Goal: Obtain resource: Download file/media

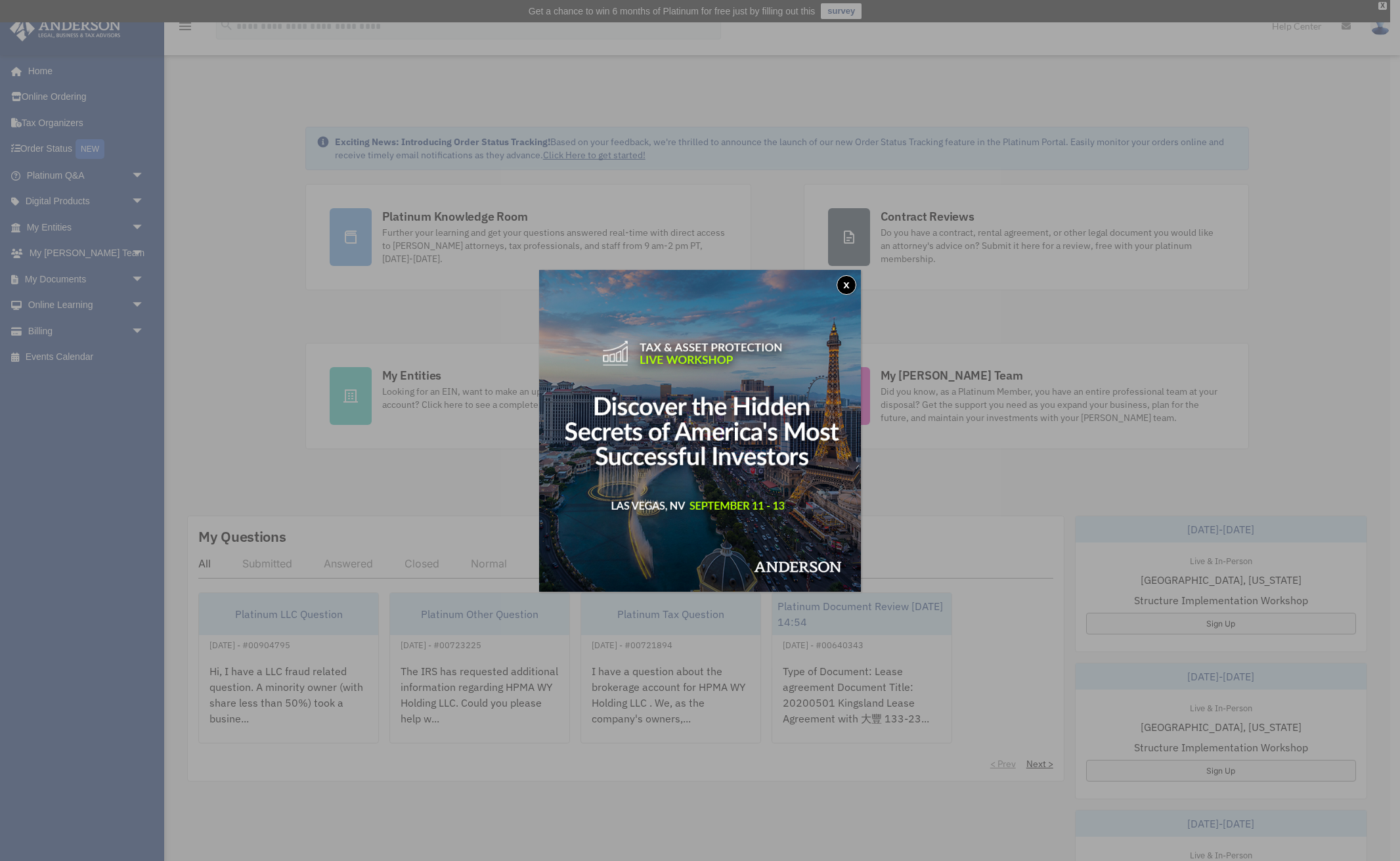
click at [845, 282] on button "x" at bounding box center [846, 285] width 20 height 20
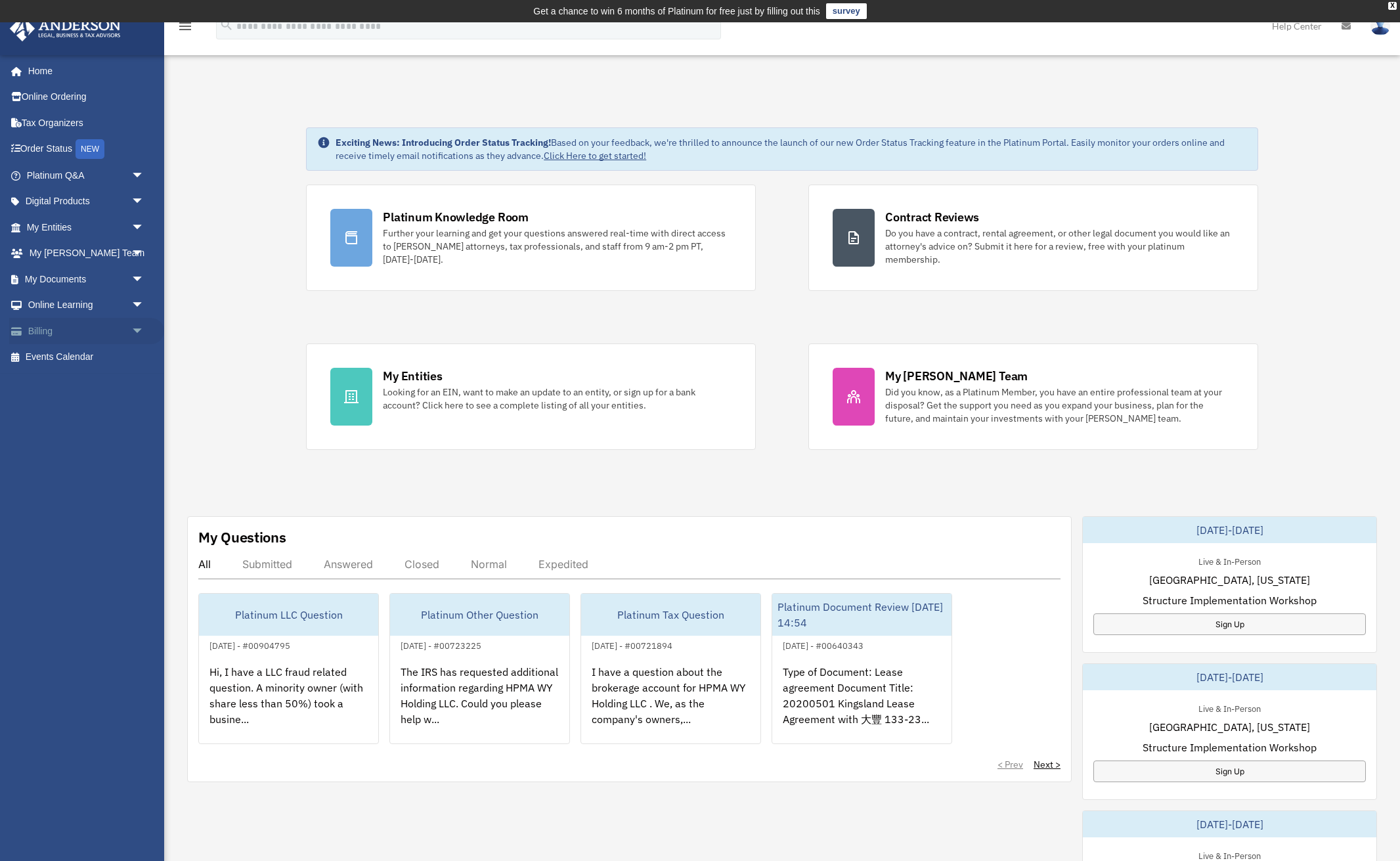
click at [138, 332] on span "arrow_drop_down" at bounding box center [145, 331] width 26 height 27
click at [73, 359] on link "$ Open Invoices" at bounding box center [91, 357] width 145 height 27
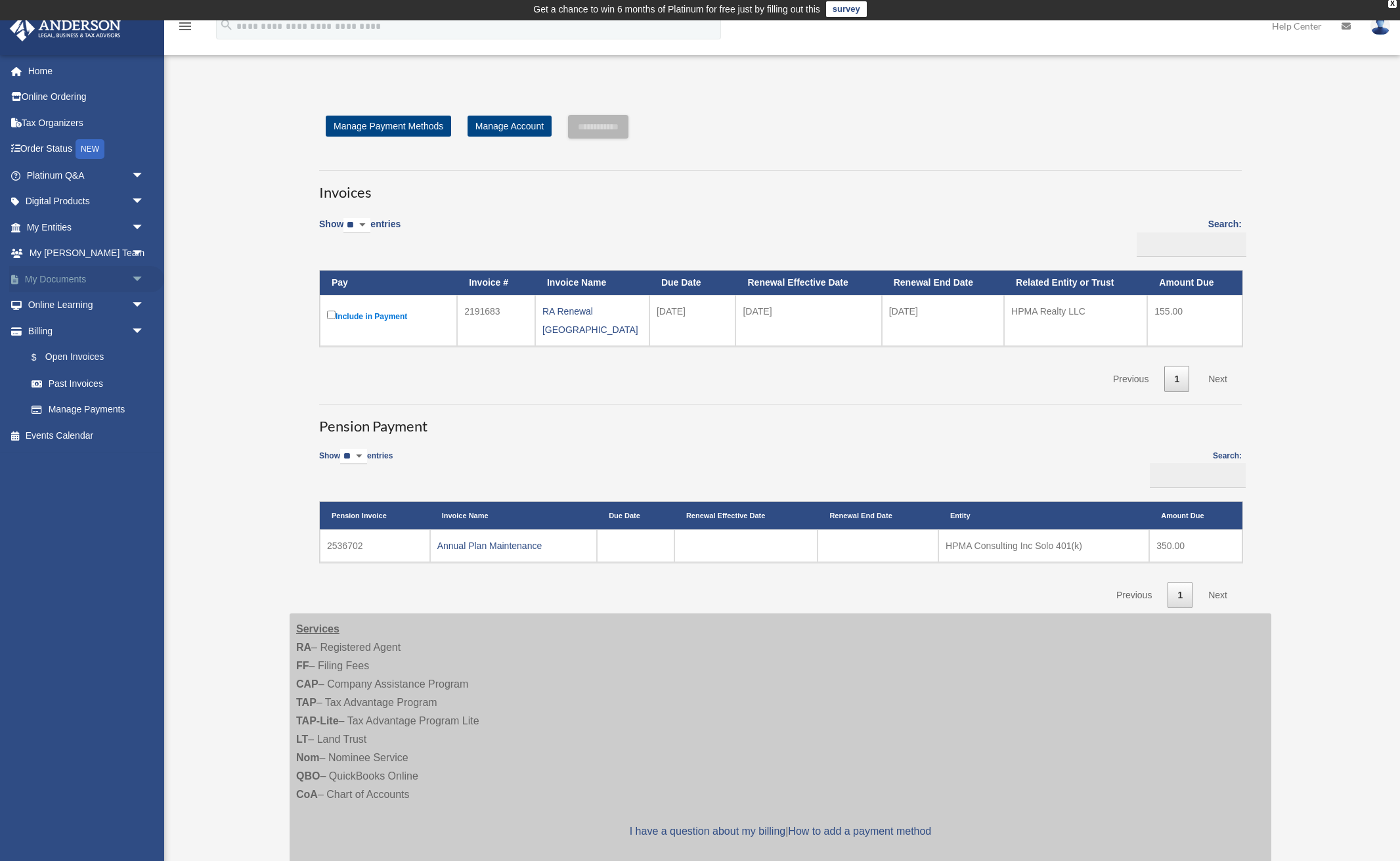
click at [64, 278] on link "My Documents arrow_drop_down" at bounding box center [87, 279] width 155 height 26
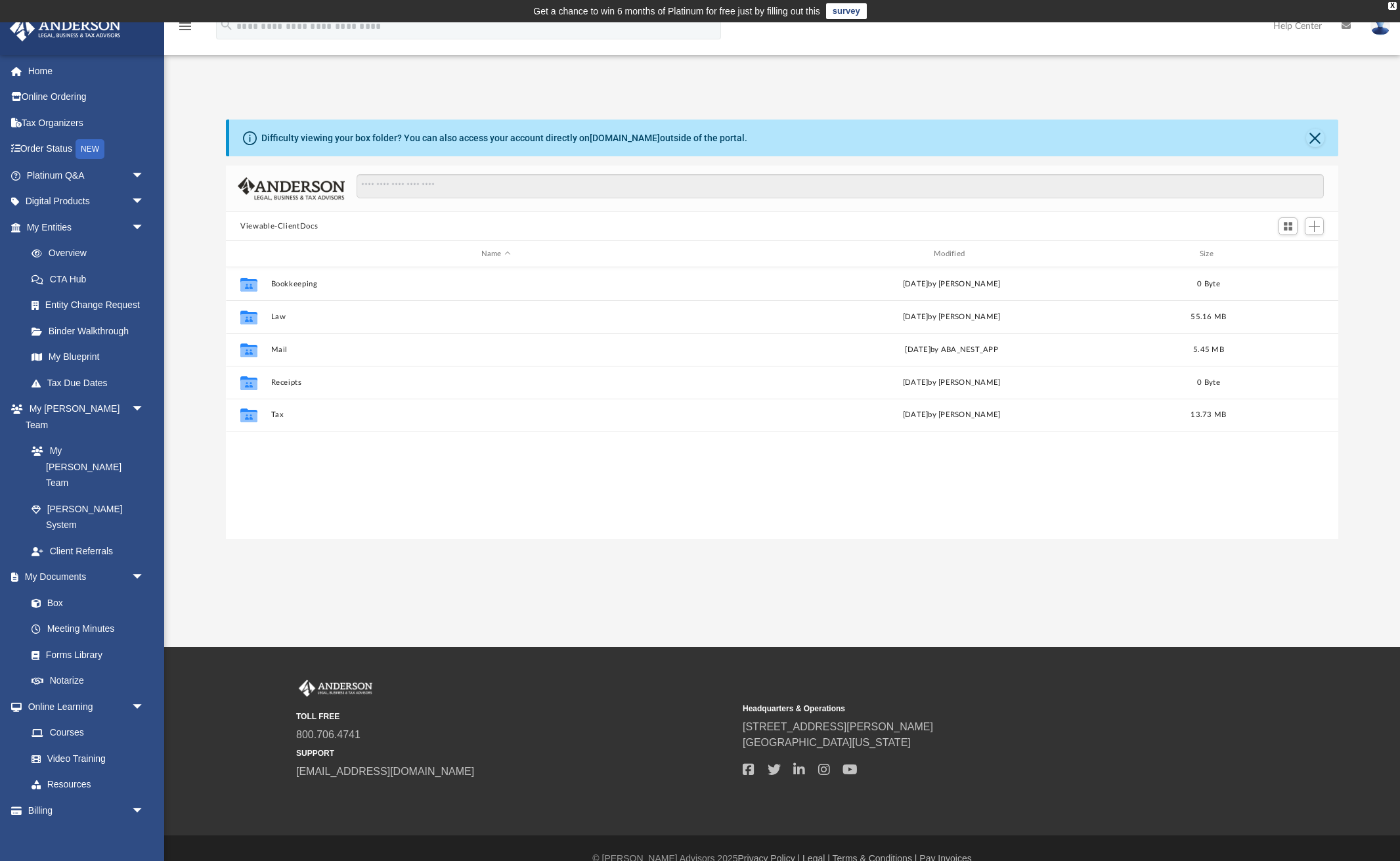
scroll to position [298, 1111]
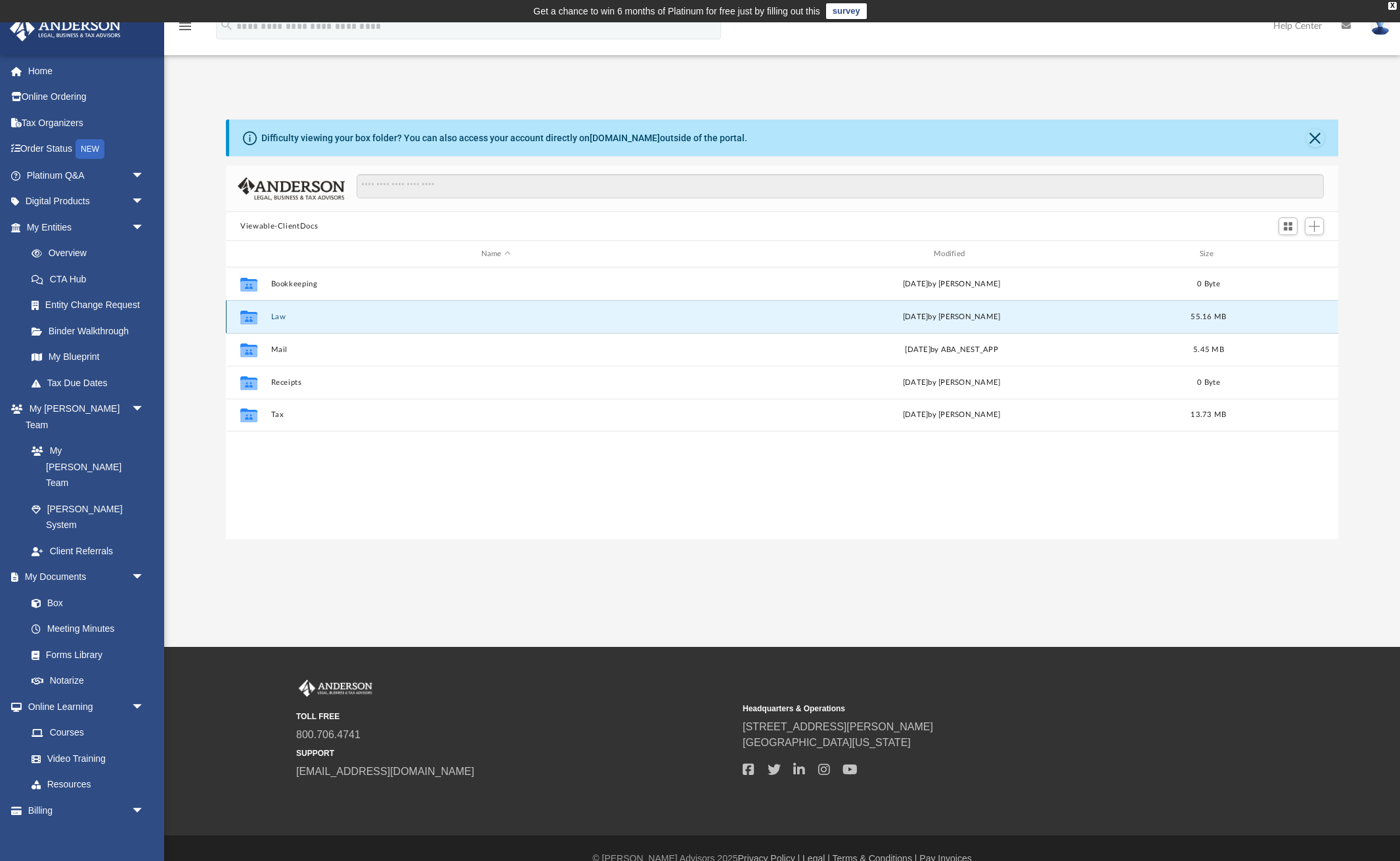
click at [284, 317] on button "Law" at bounding box center [496, 317] width 450 height 9
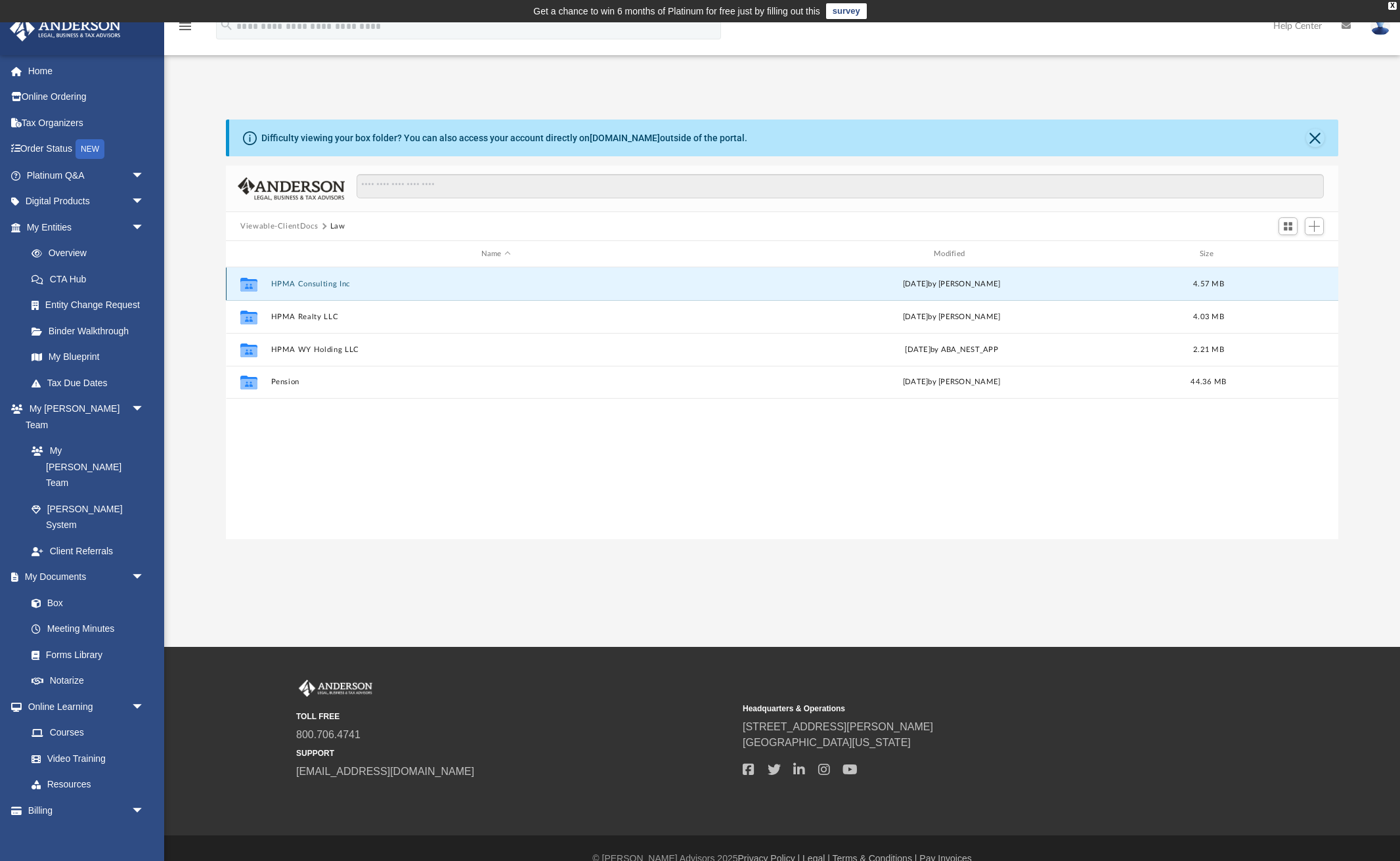
click at [319, 285] on button "HPMA Consulting Inc" at bounding box center [496, 284] width 450 height 9
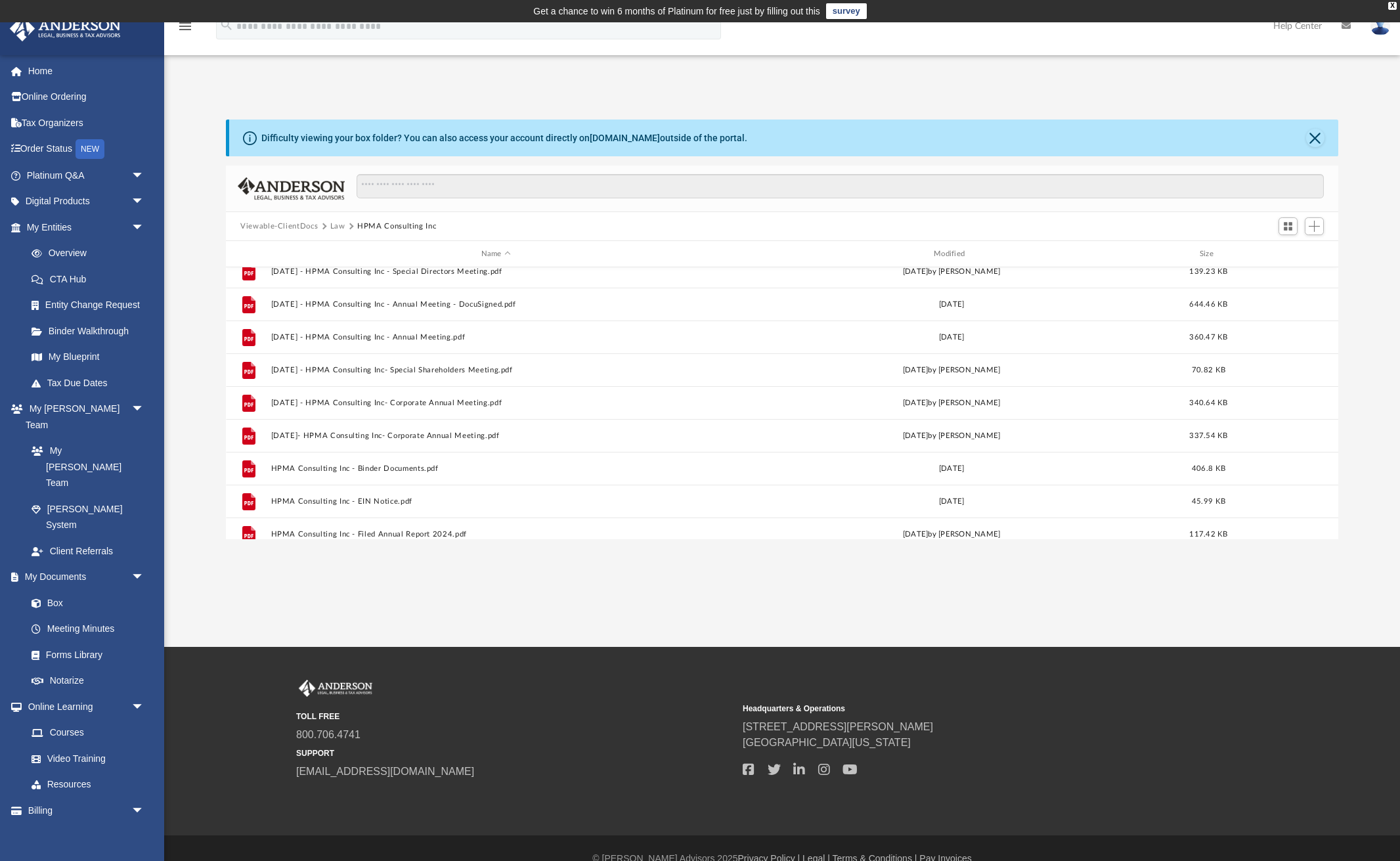
scroll to position [175, 0]
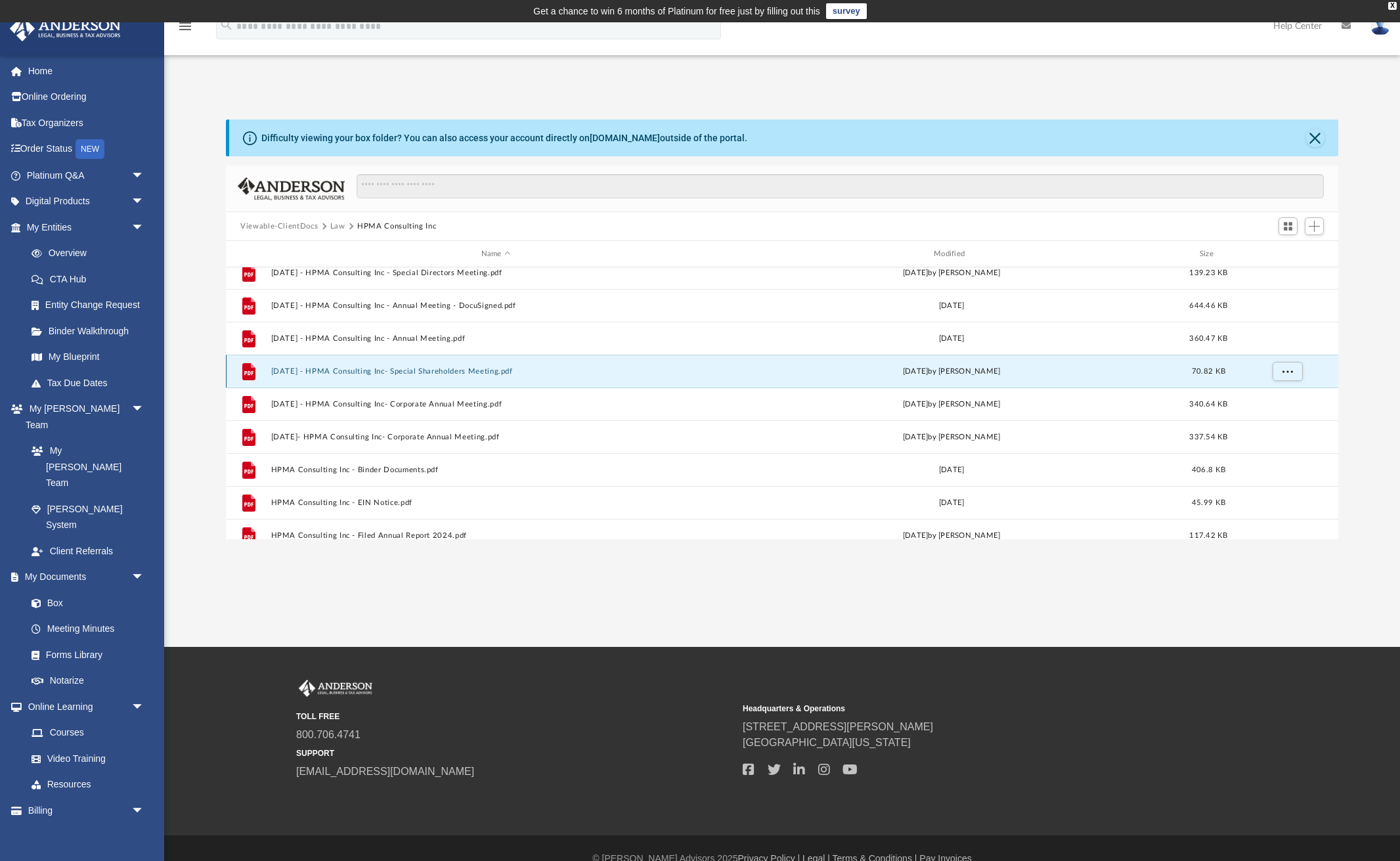
click at [361, 374] on button "2025.03.17 - HPMA Consulting Inc- Special Shareholders Meeting.pdf" at bounding box center [496, 371] width 450 height 9
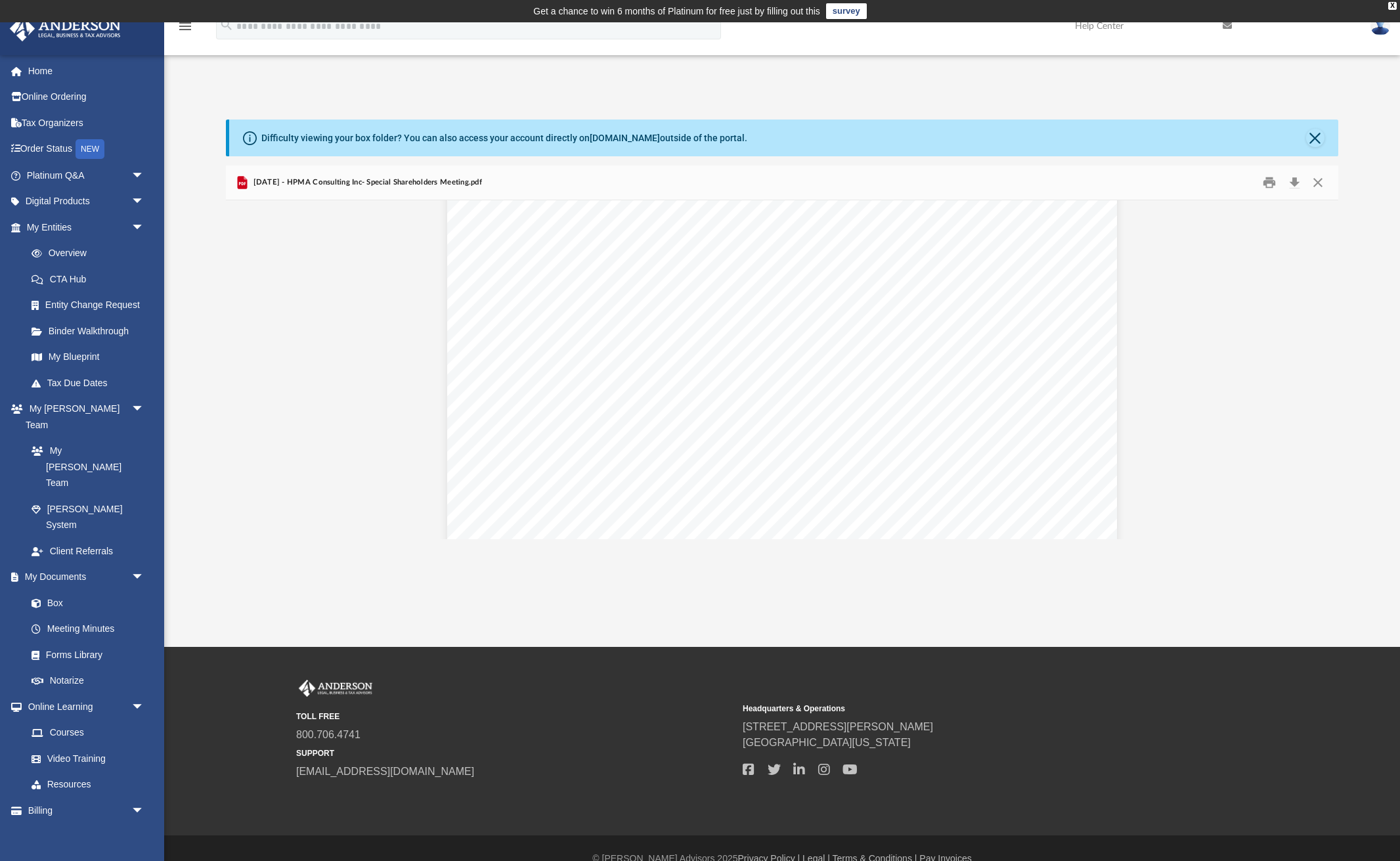
scroll to position [0, 0]
click at [1269, 180] on button "Print" at bounding box center [1270, 183] width 26 height 20
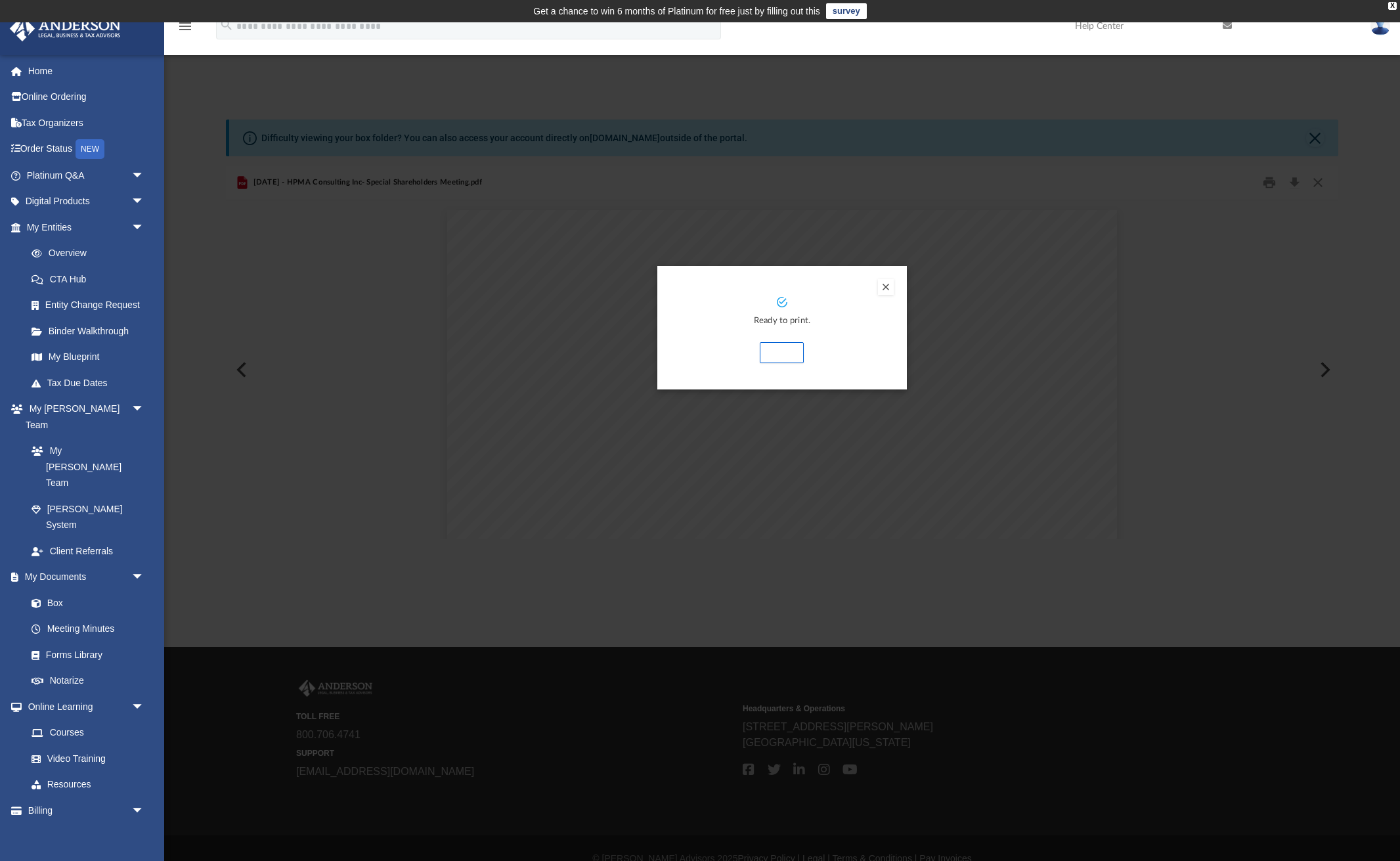
click at [782, 352] on button "Print" at bounding box center [782, 352] width 44 height 21
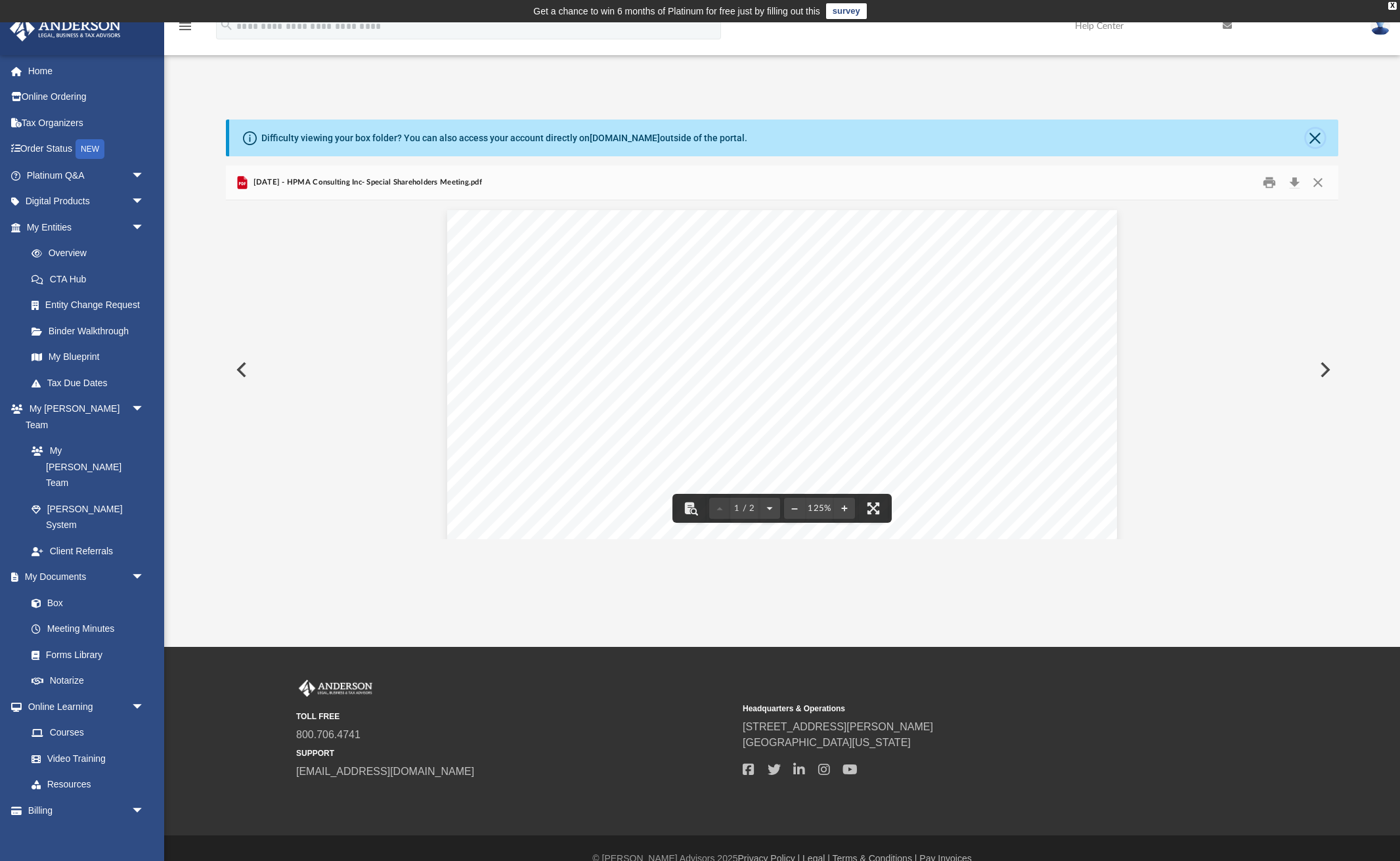
click at [1318, 132] on button "Close" at bounding box center [1315, 137] width 18 height 18
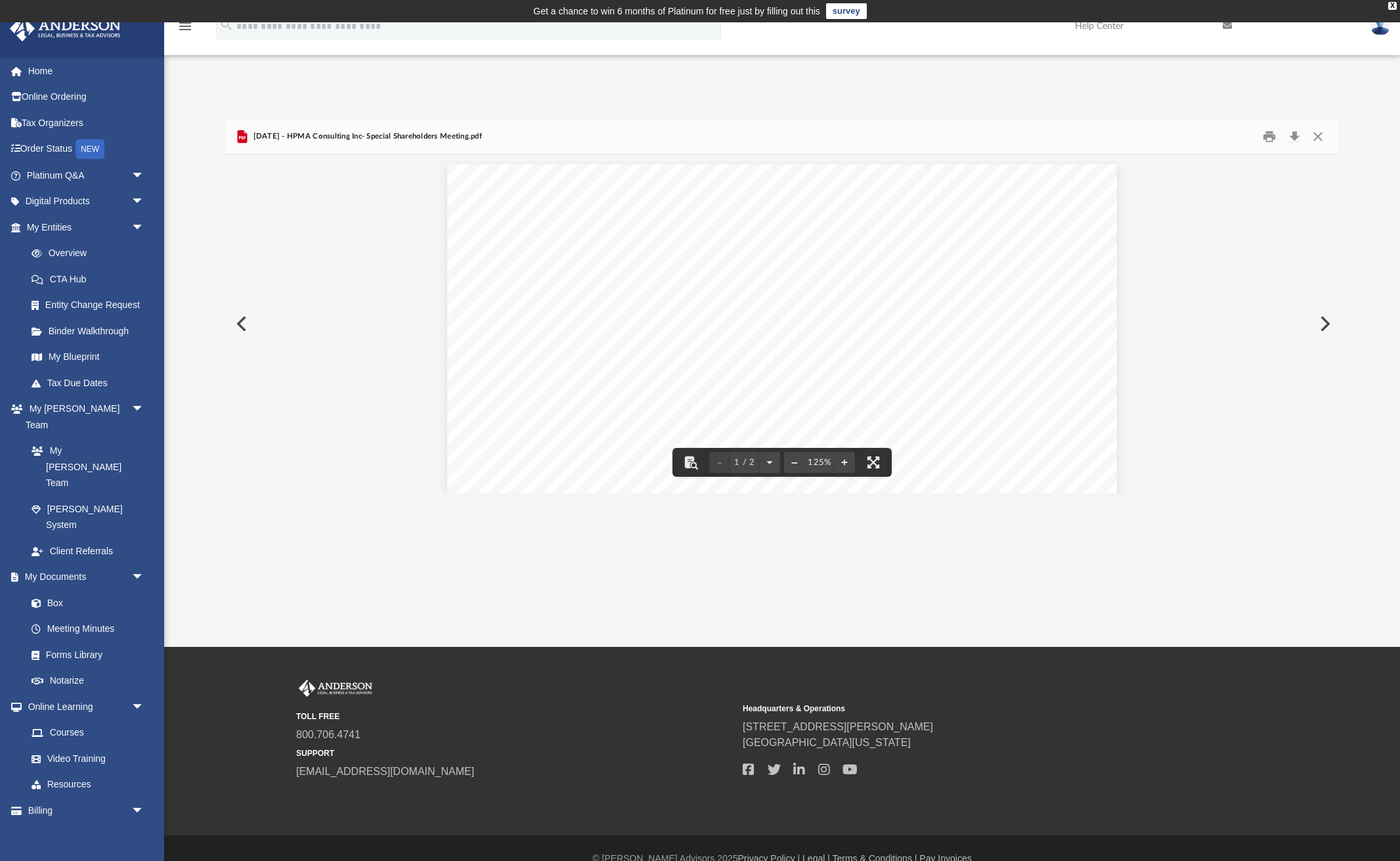
click at [240, 324] on button "Preview" at bounding box center [240, 324] width 29 height 37
click at [1317, 137] on button "Close" at bounding box center [1317, 137] width 23 height 20
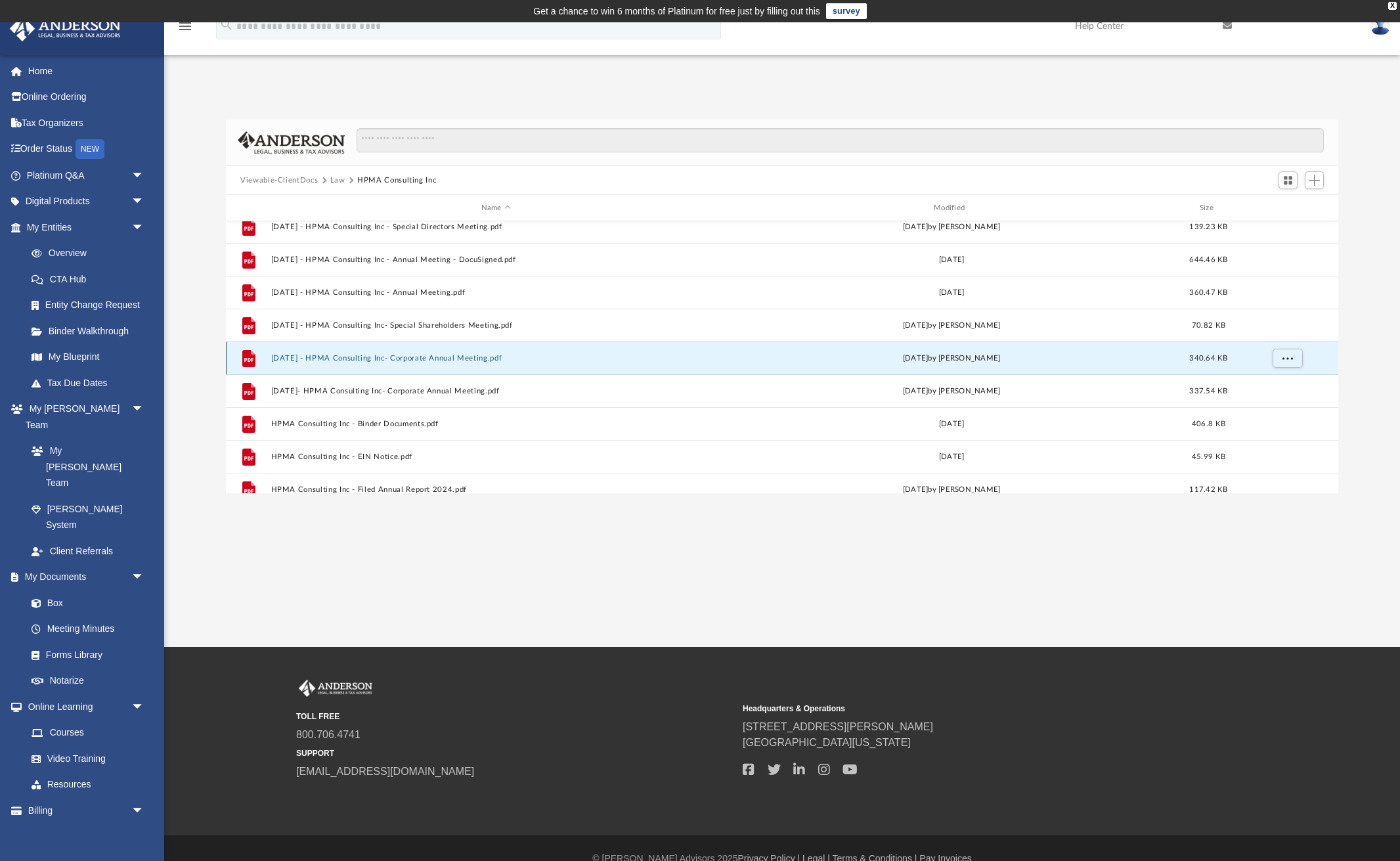
click at [451, 360] on button "2025.3.18 - HPMA Consulting Inc- Corporate Annual Meeting.pdf" at bounding box center [496, 358] width 450 height 9
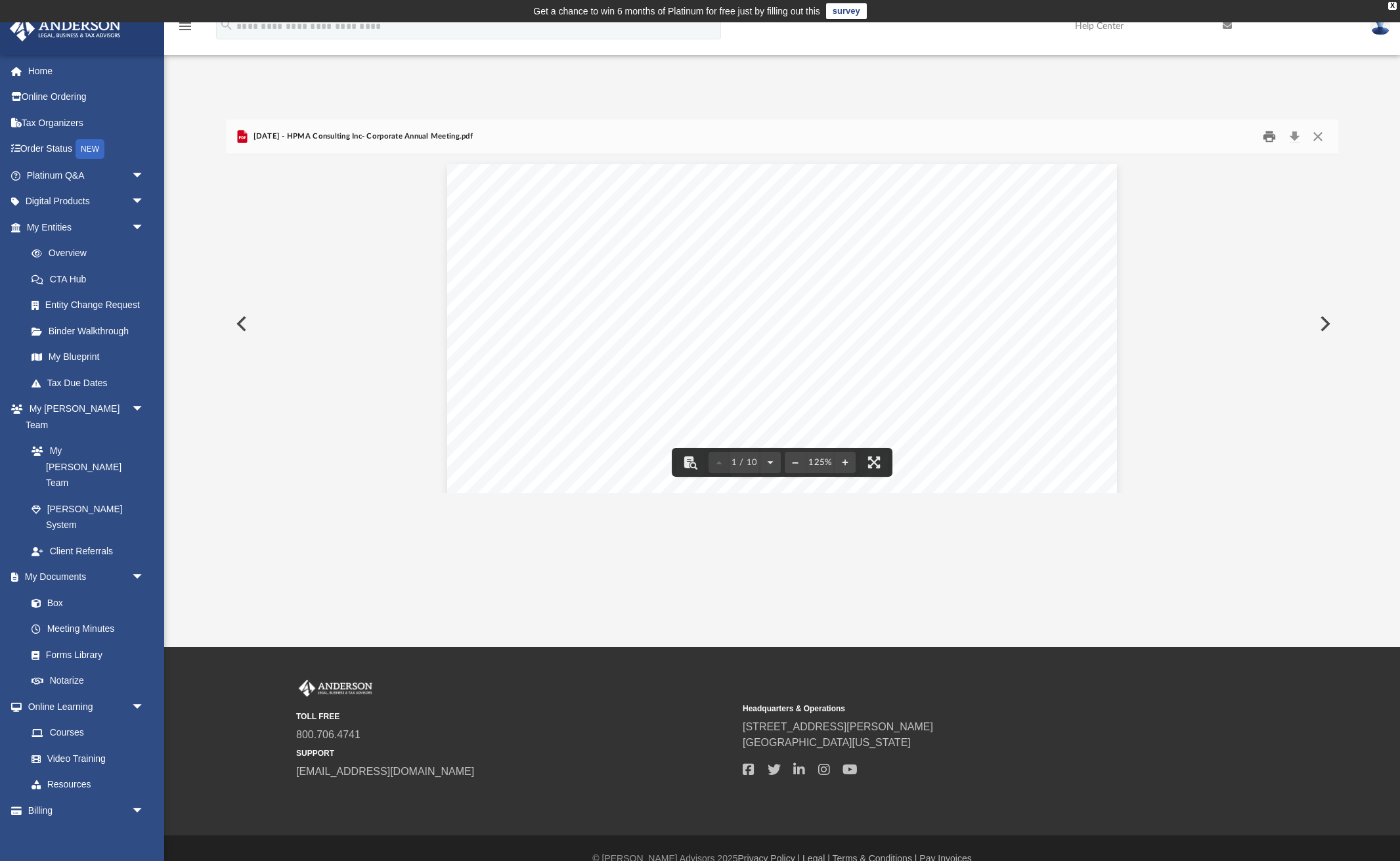
click at [1268, 137] on button "Print" at bounding box center [1270, 137] width 26 height 20
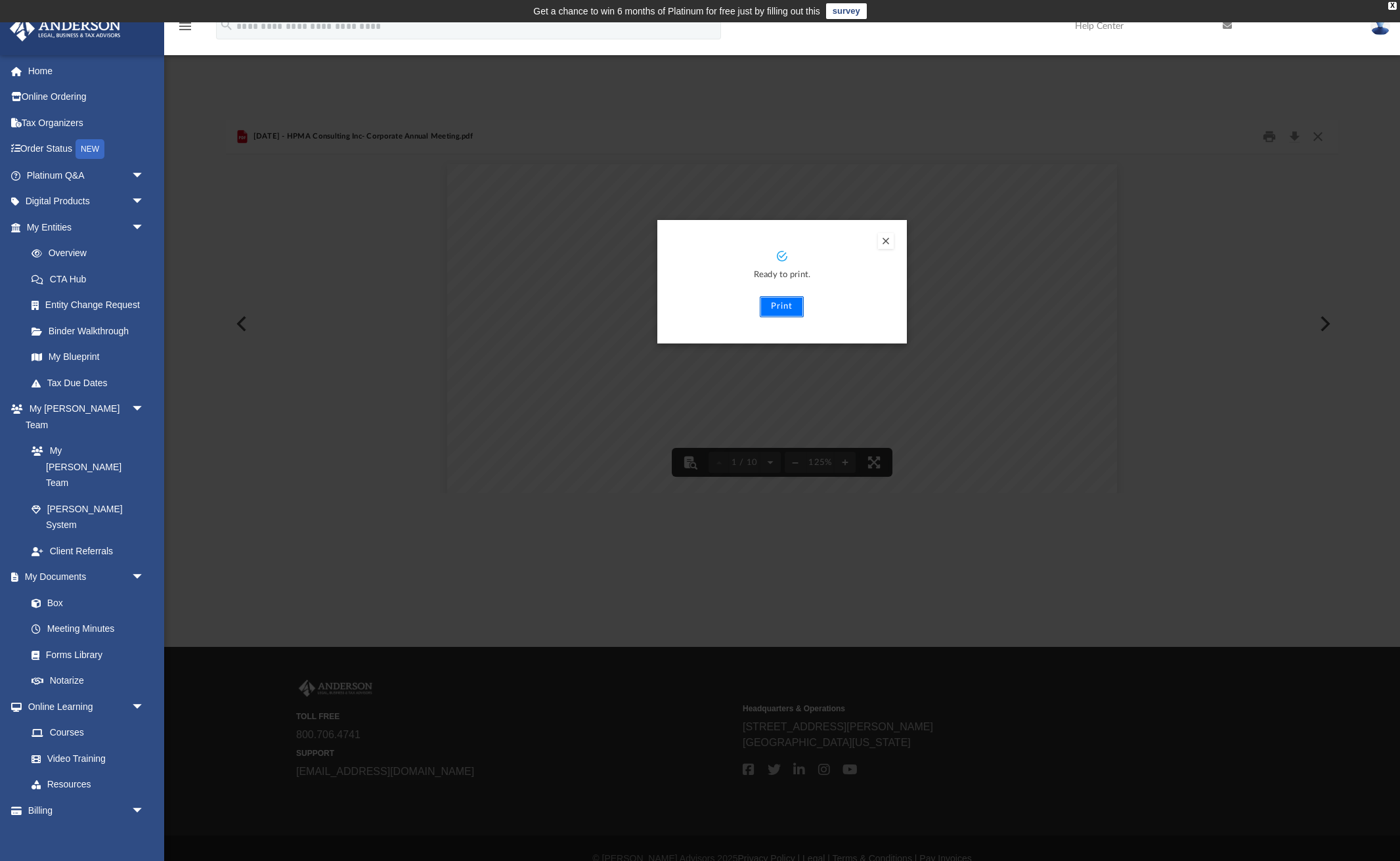
click at [782, 309] on button "Print" at bounding box center [782, 306] width 44 height 21
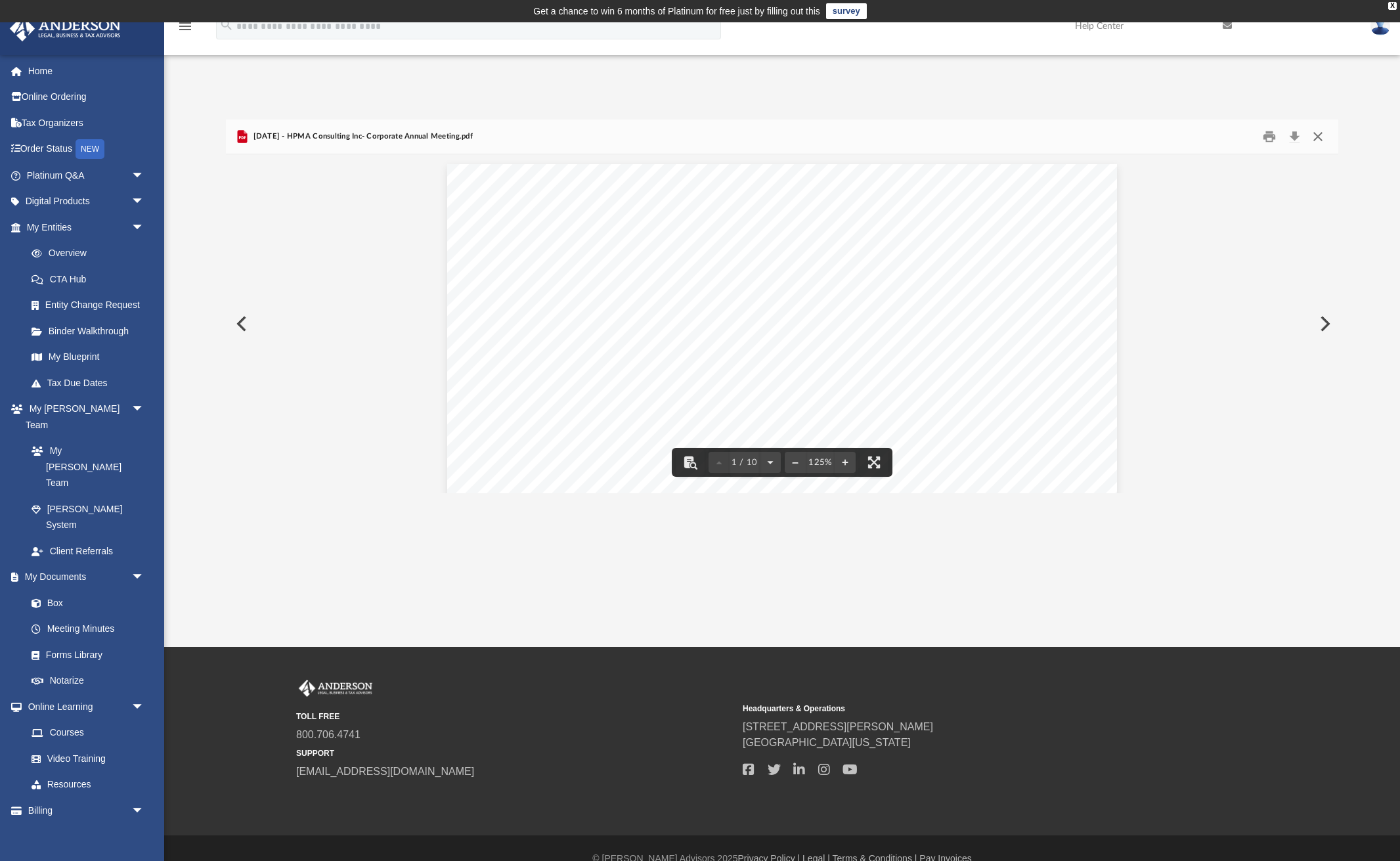
click at [1318, 137] on button "Close" at bounding box center [1317, 137] width 23 height 20
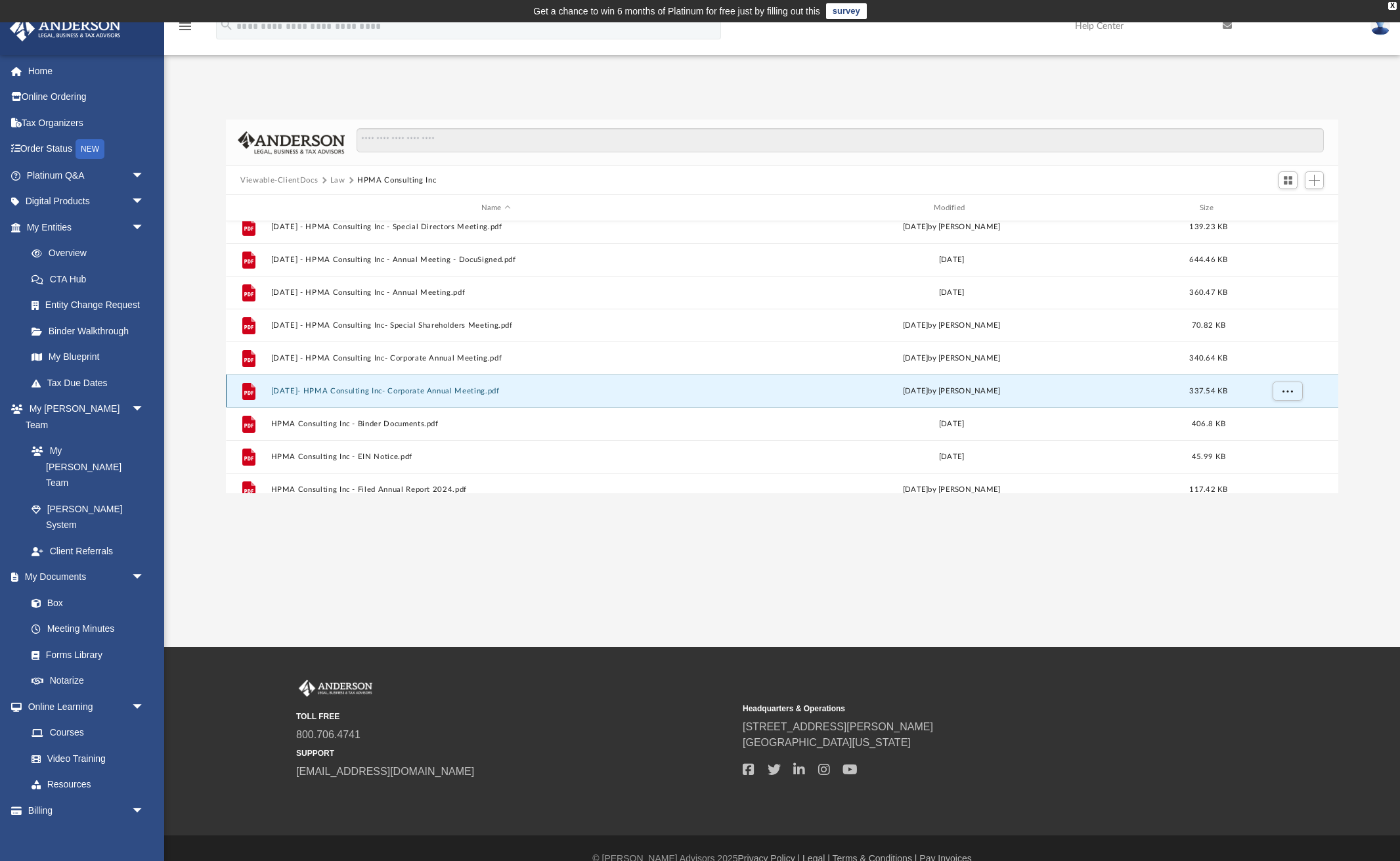
click at [477, 392] on button "2025.3.19- HPMA Consulting Inc- Corporate Annual Meeting.pdf" at bounding box center [496, 391] width 450 height 9
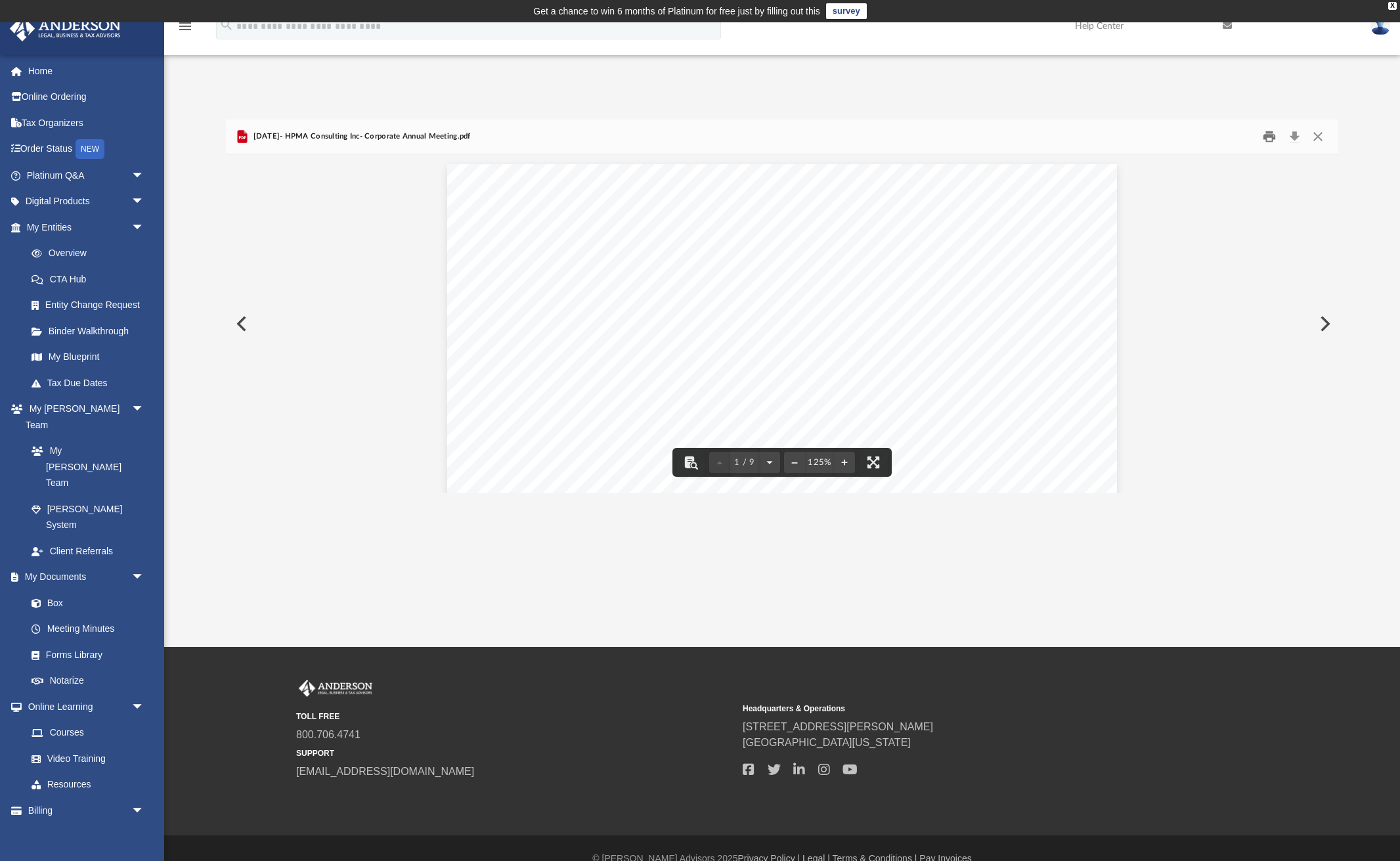
click at [1266, 135] on button "Print" at bounding box center [1270, 137] width 26 height 20
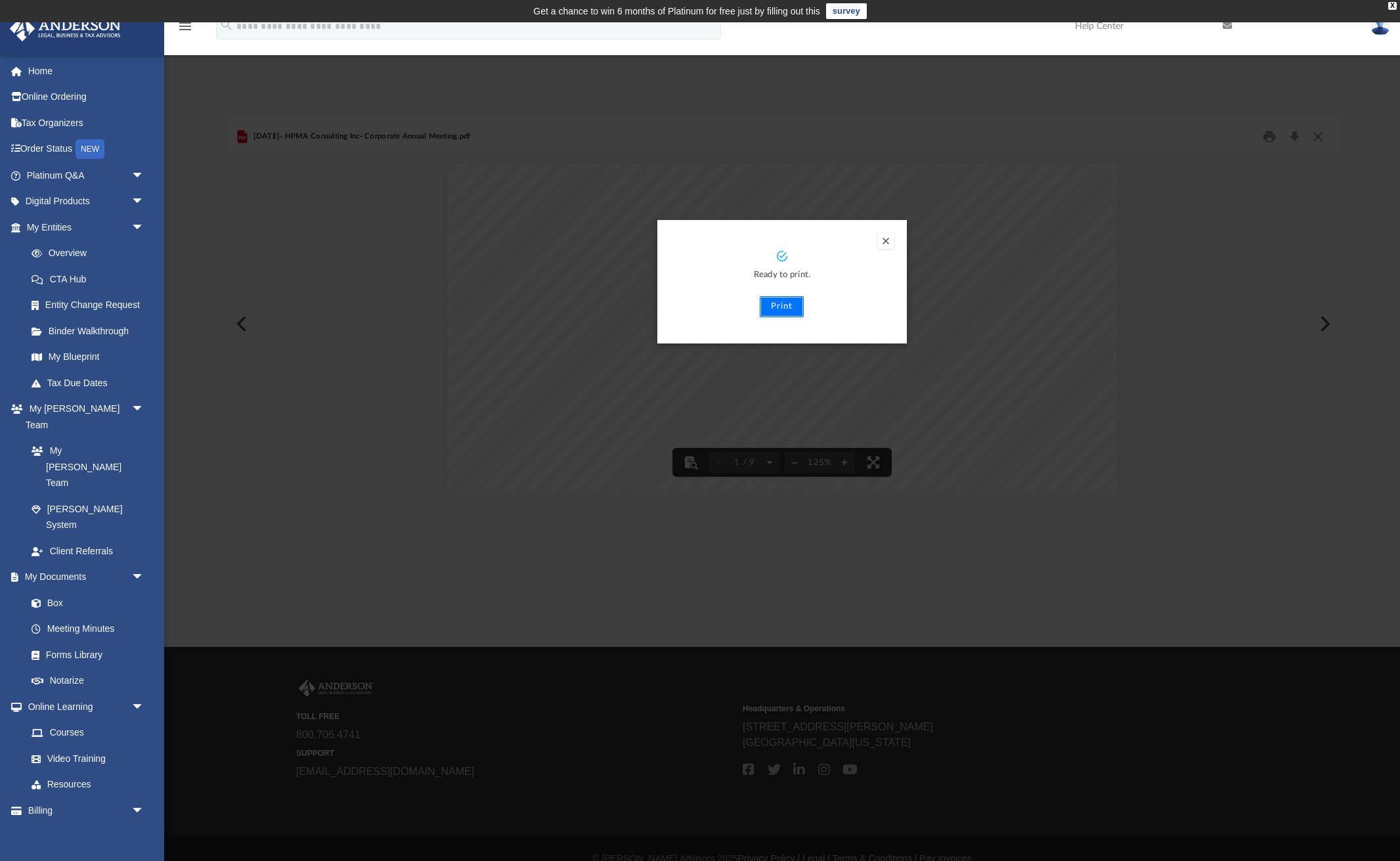
click at [784, 304] on button "Print" at bounding box center [782, 306] width 44 height 21
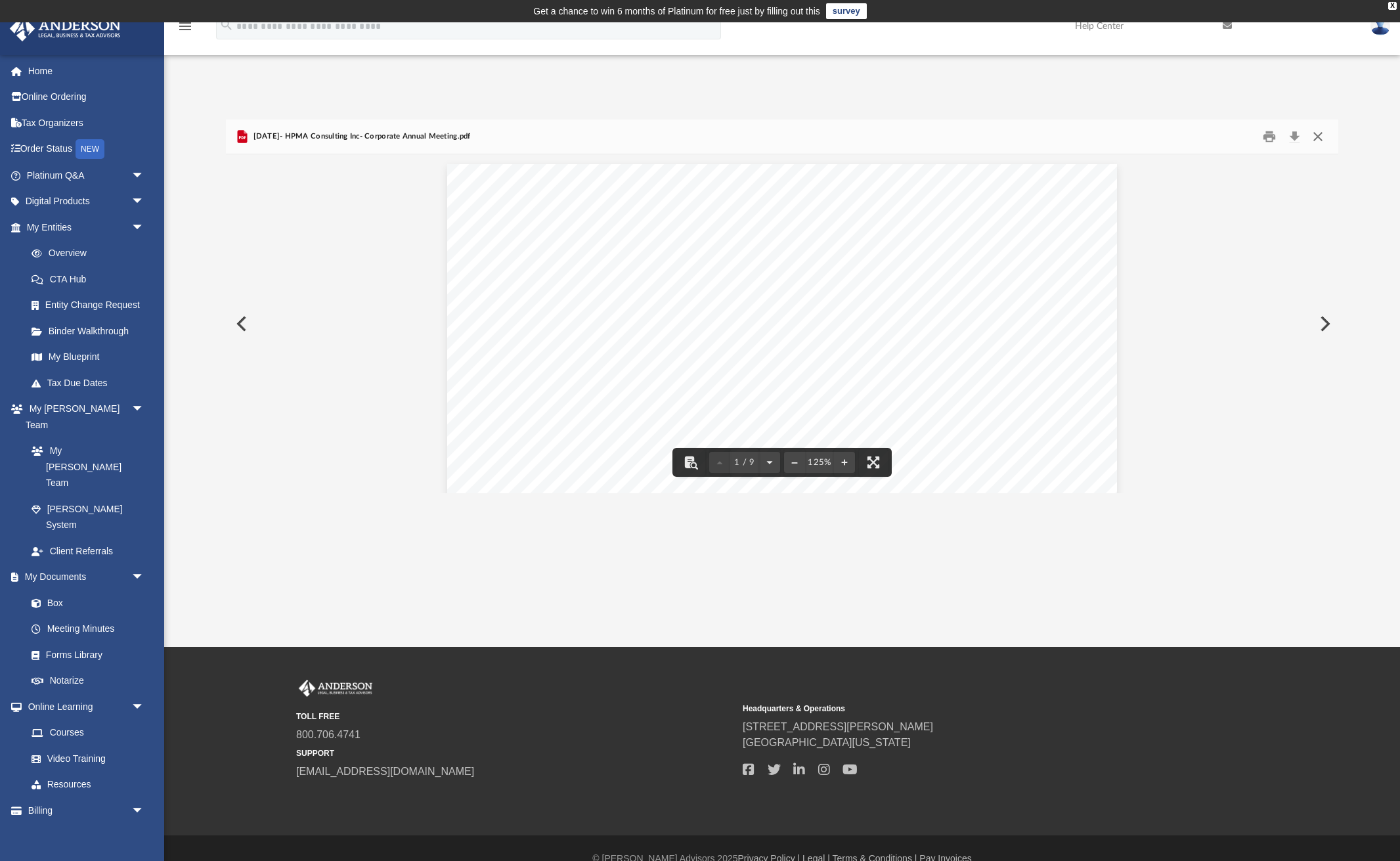
click at [1318, 136] on button "Close" at bounding box center [1317, 137] width 23 height 20
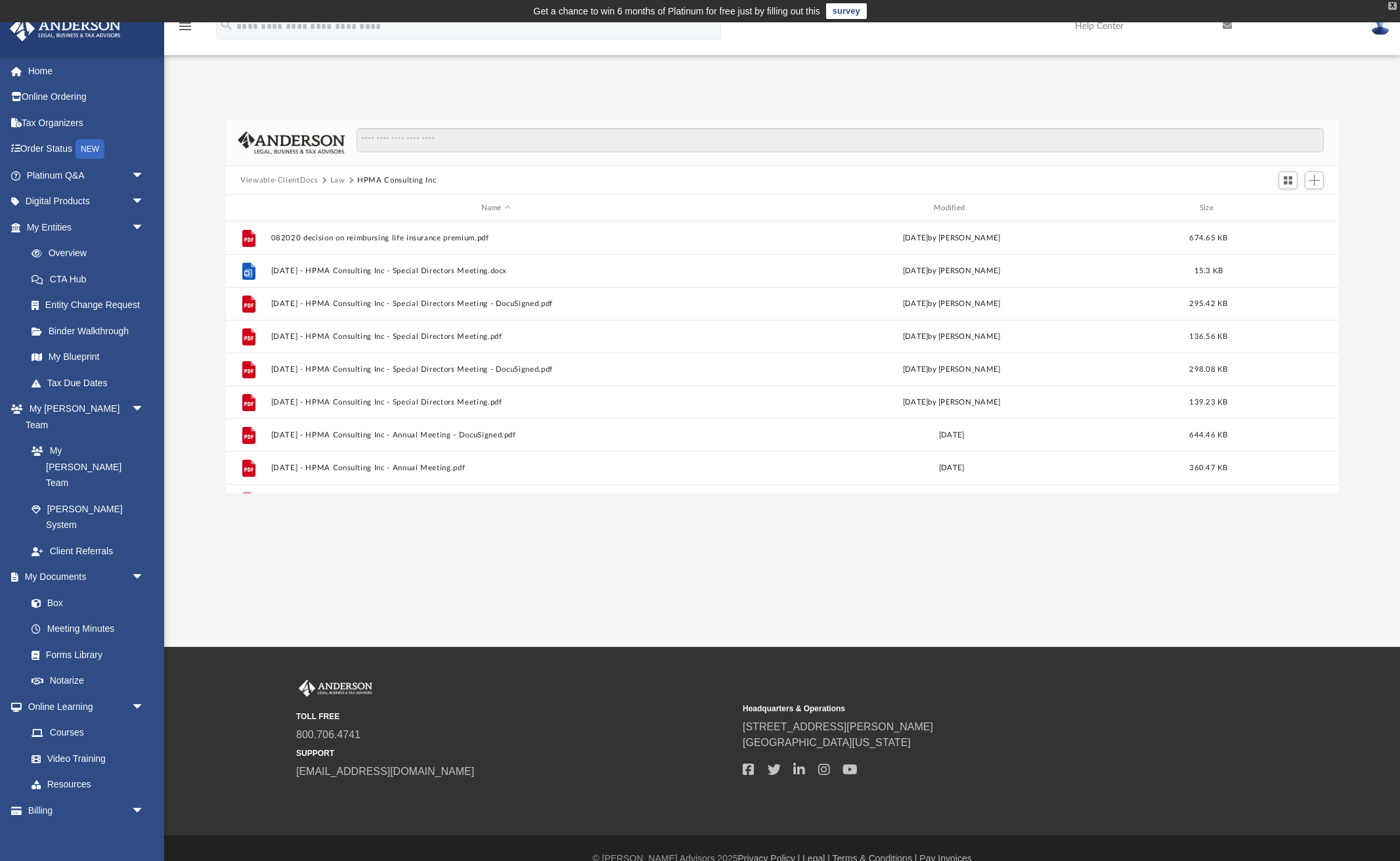
click at [1390, 5] on div "X" at bounding box center [1393, 6] width 9 height 8
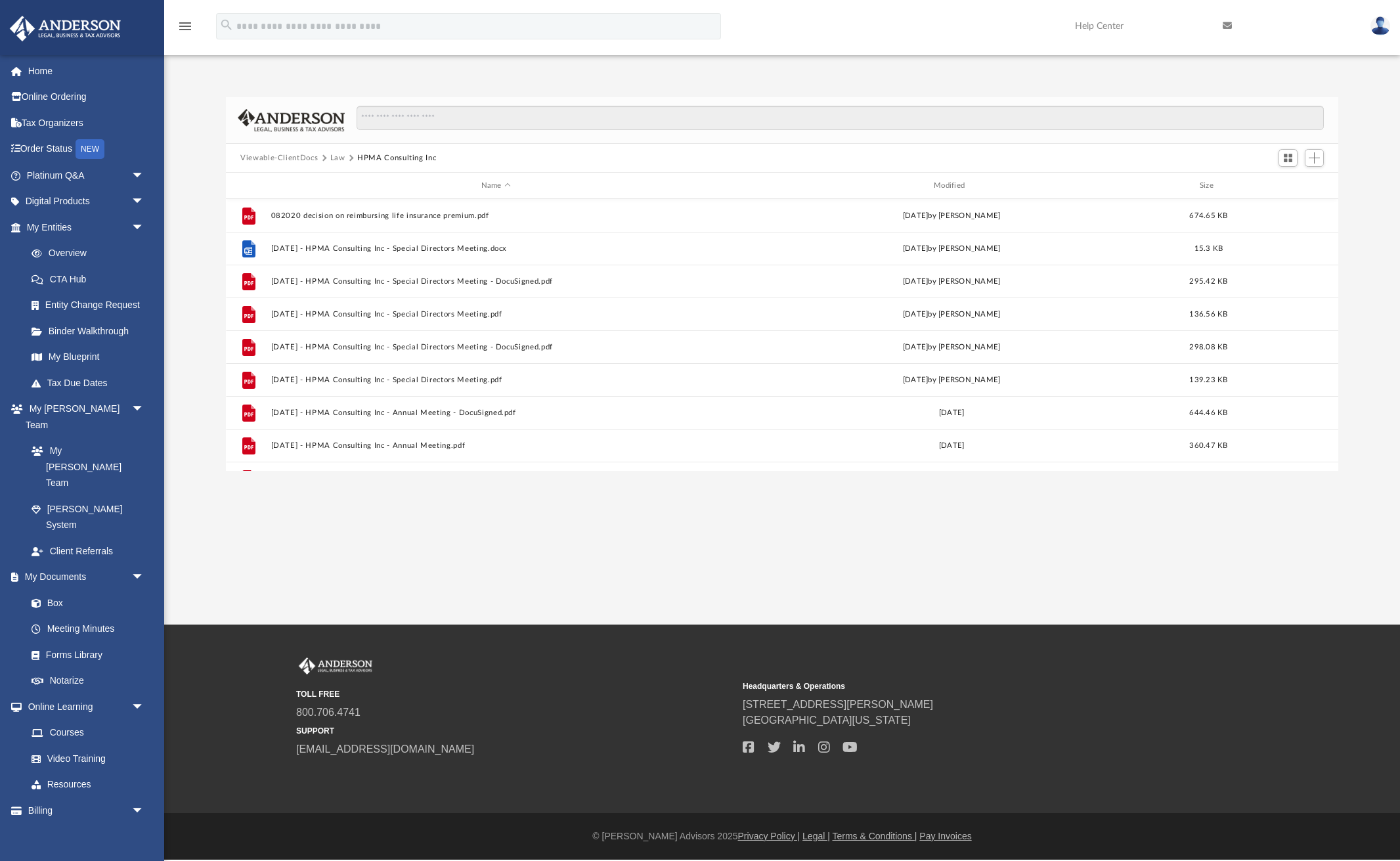
click at [183, 23] on icon "menu" at bounding box center [186, 26] width 16 height 16
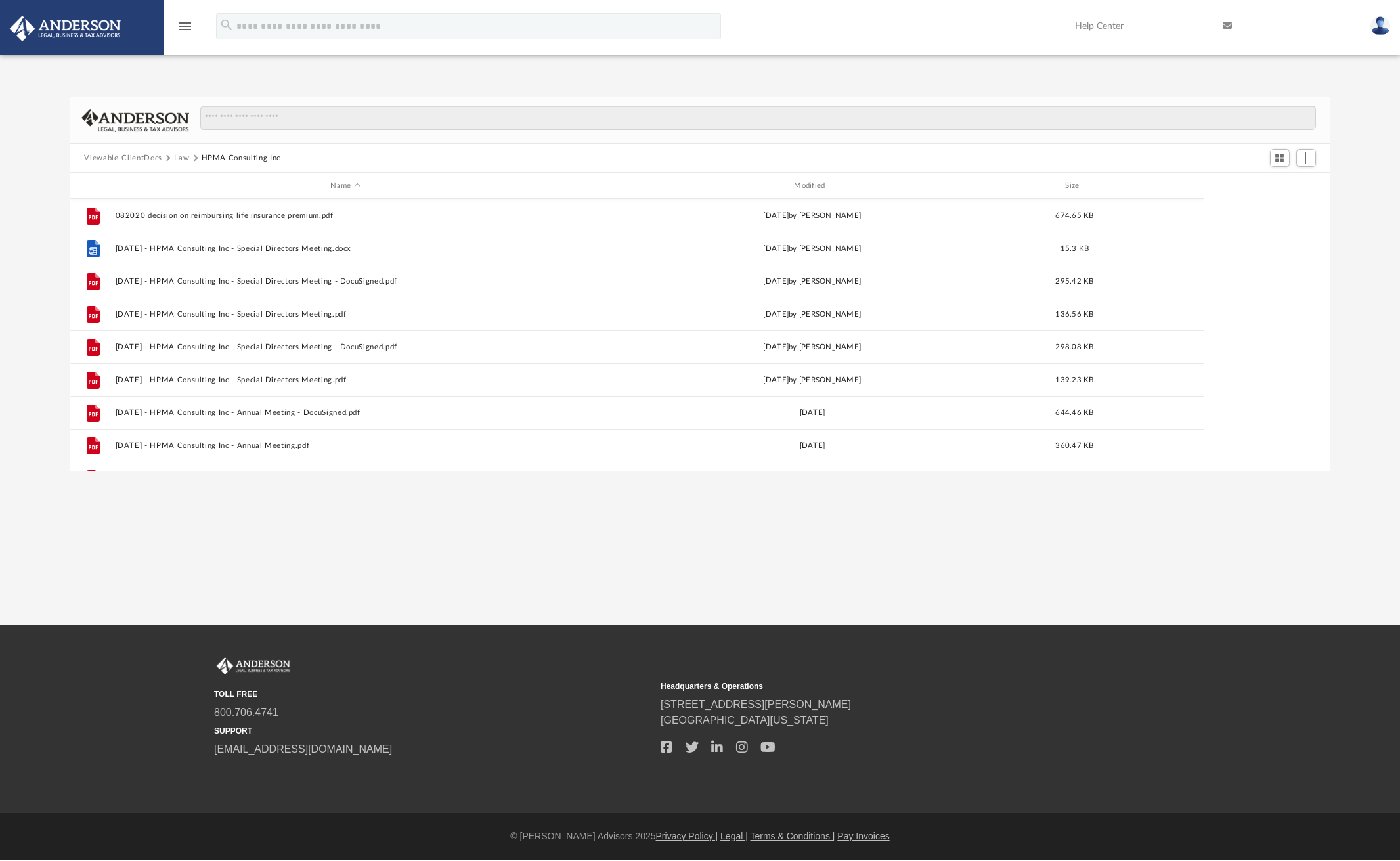
scroll to position [298, 1260]
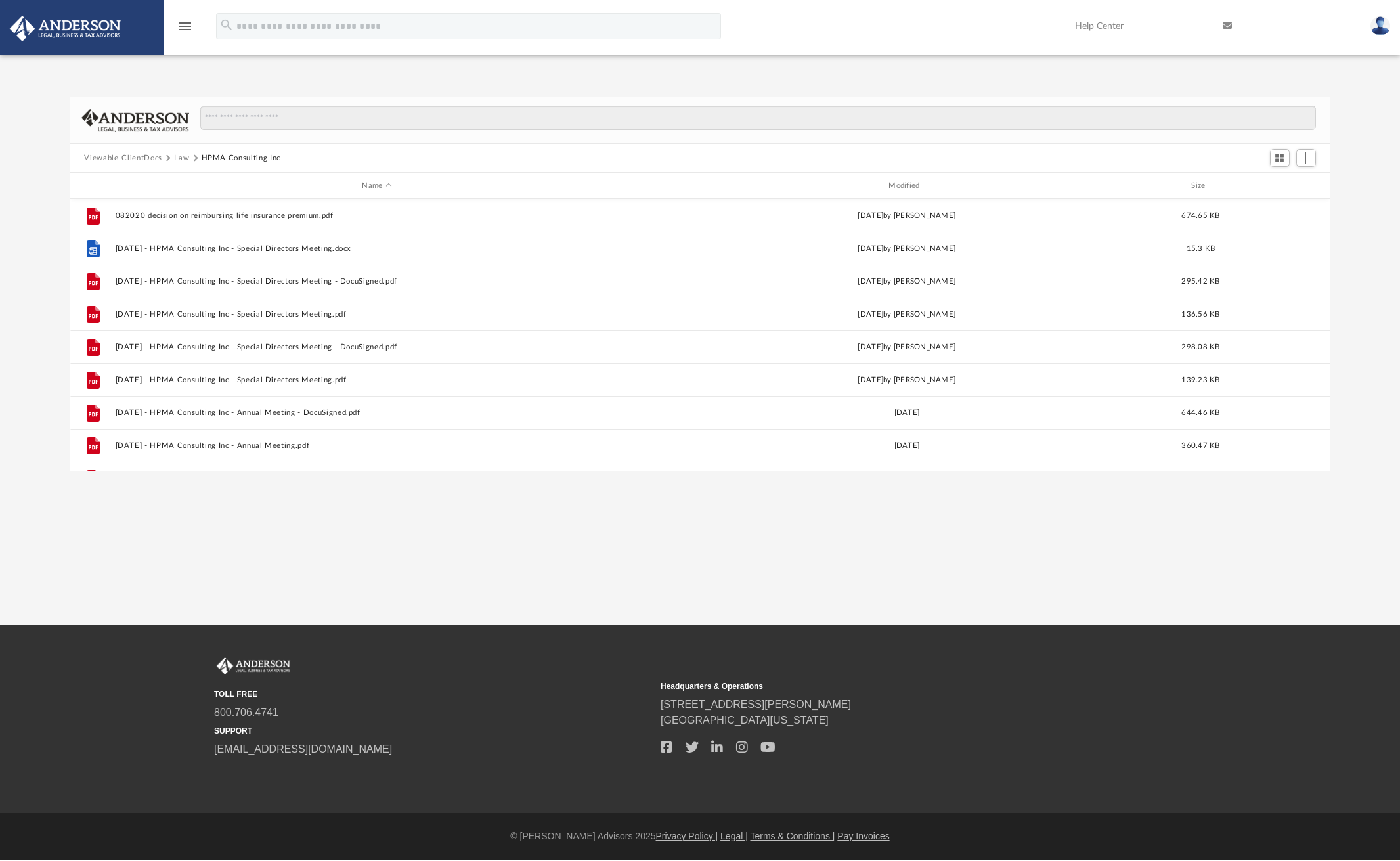
click at [183, 23] on icon "menu" at bounding box center [186, 26] width 16 height 16
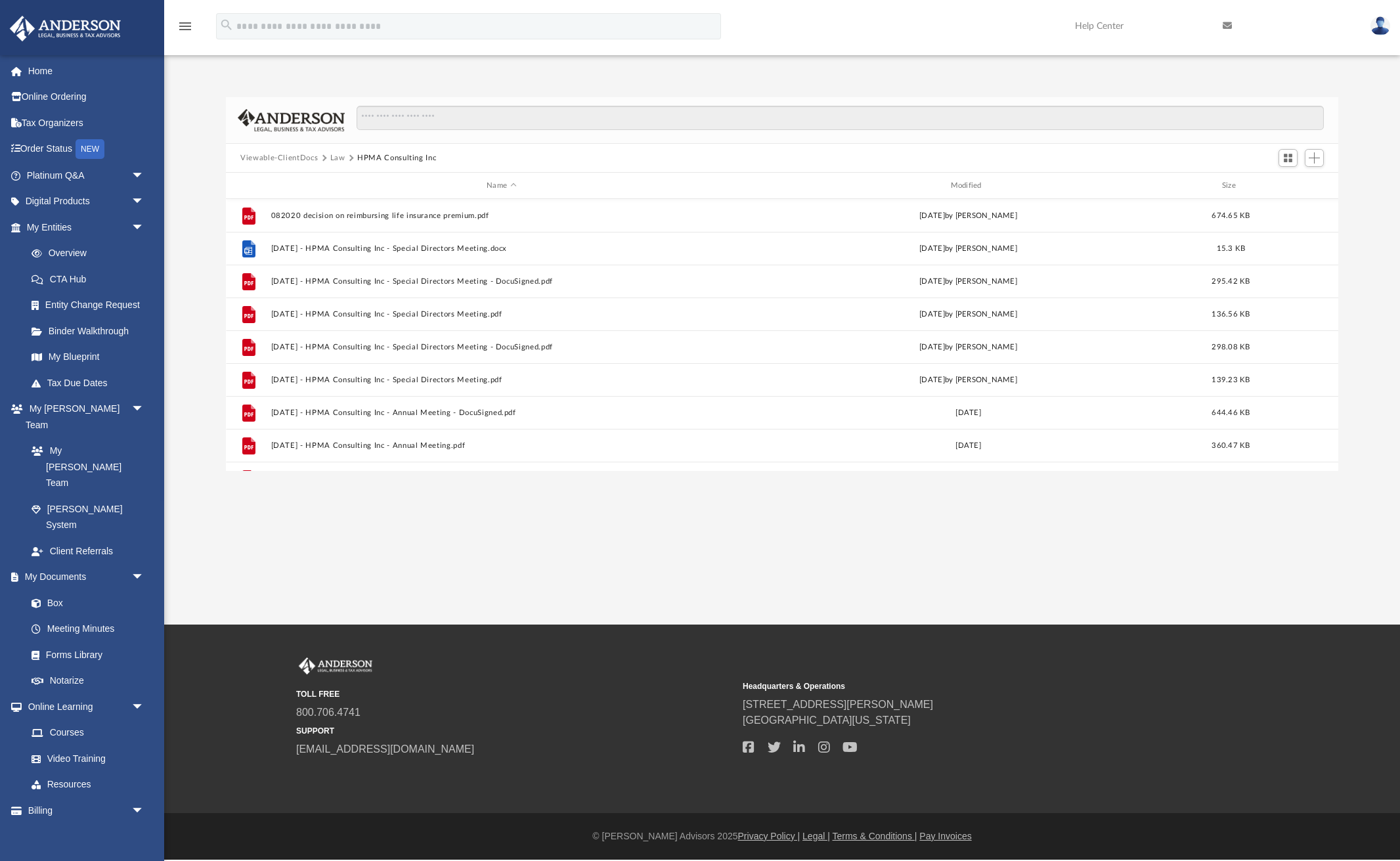
scroll to position [298, 1111]
click at [338, 156] on button "Law" at bounding box center [338, 158] width 15 height 12
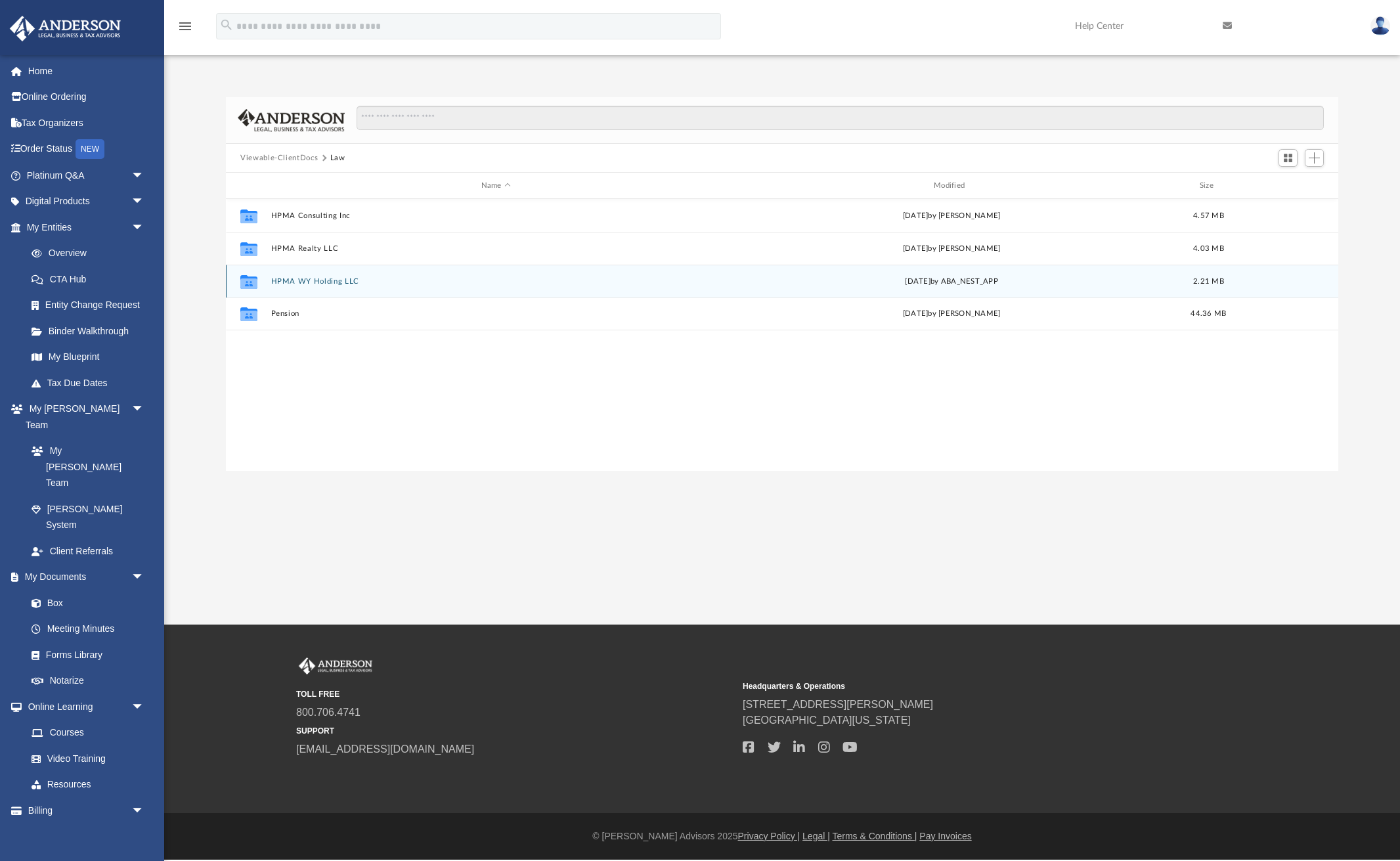
click at [321, 280] on button "HPMA WY Holding LLC" at bounding box center [496, 281] width 450 height 9
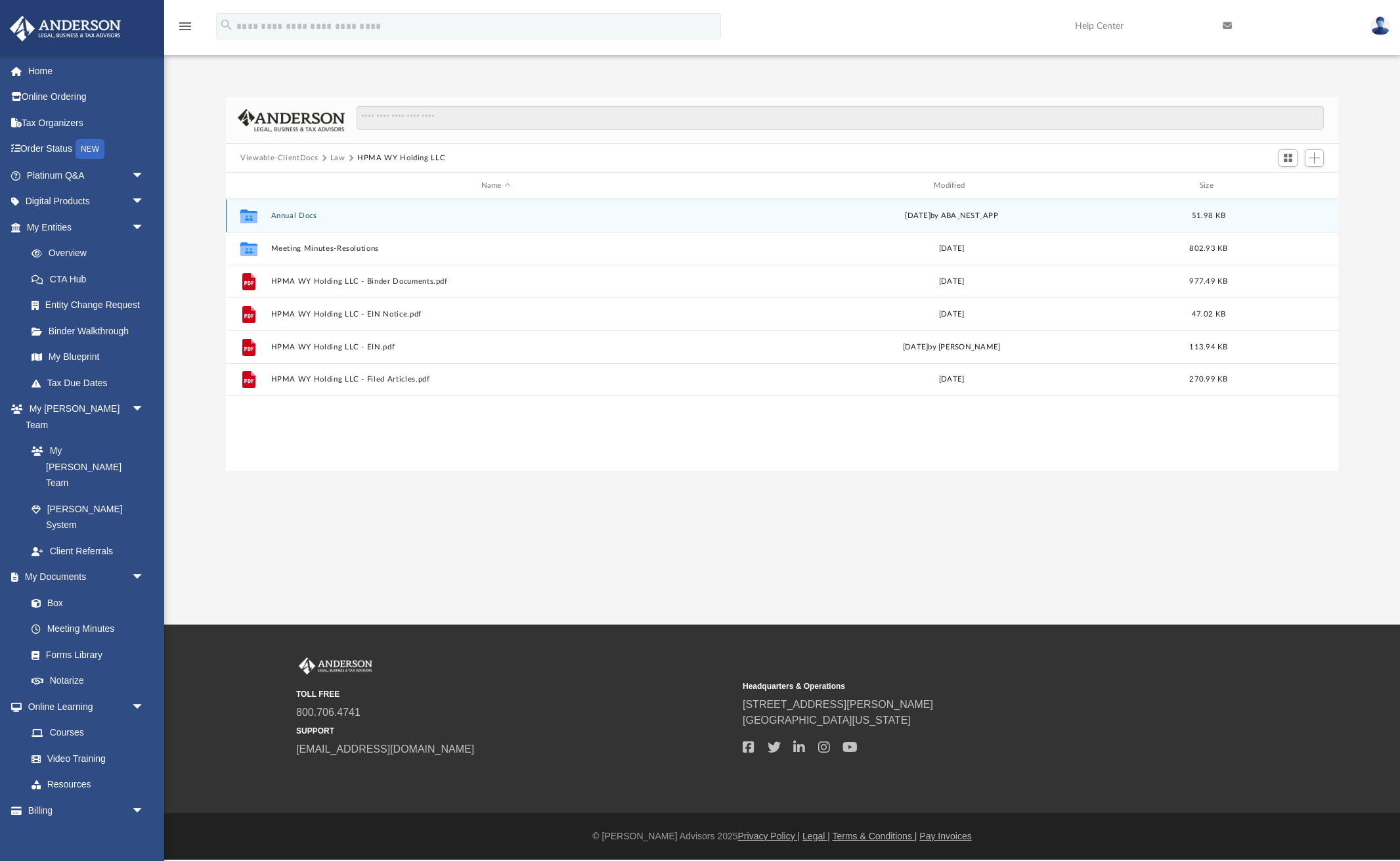
click at [308, 213] on button "Annual Docs" at bounding box center [496, 216] width 450 height 9
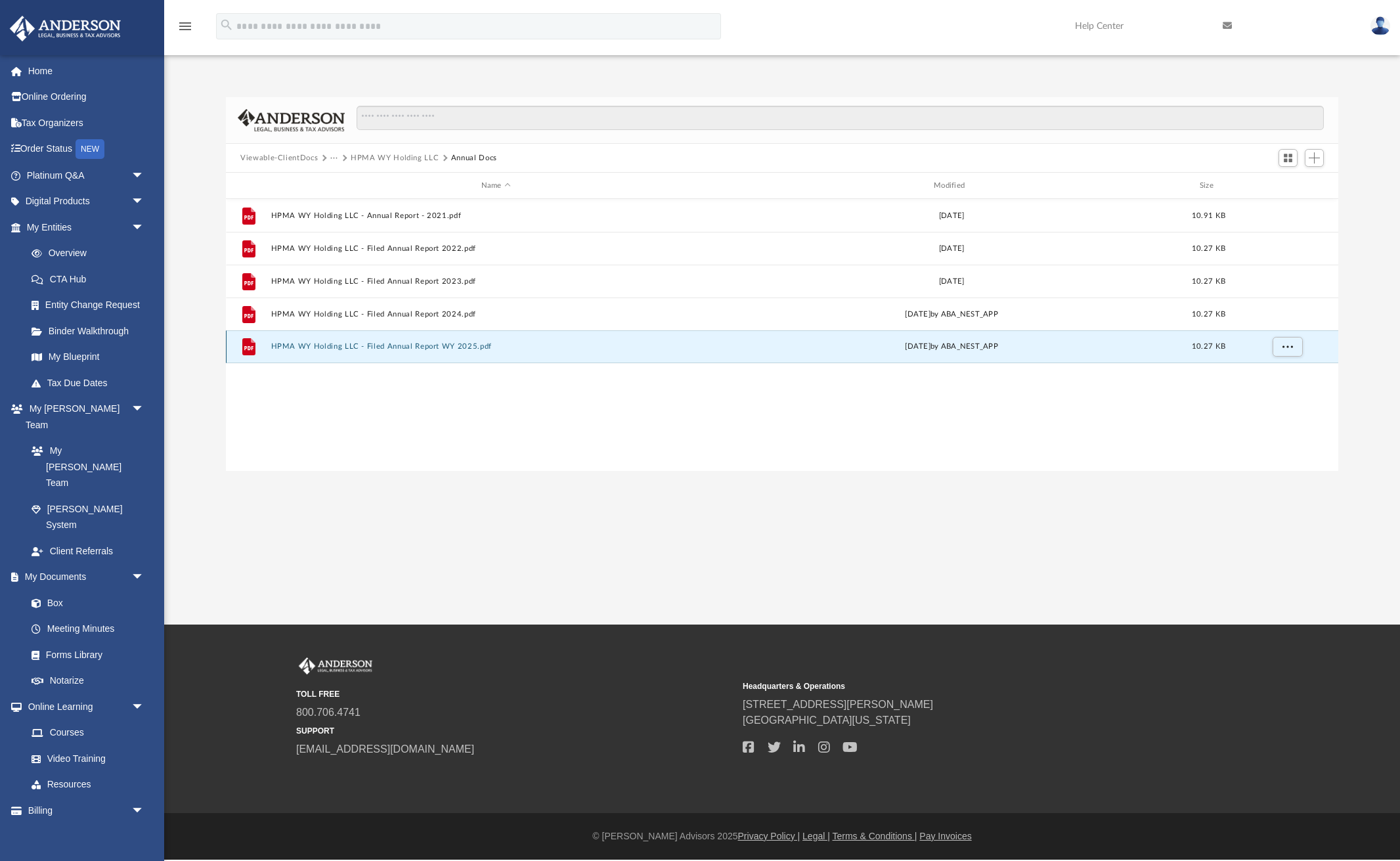
click at [321, 346] on button "HPMA WY Holding LLC - Filed Annual Report WY 2025.pdf" at bounding box center [496, 346] width 450 height 9
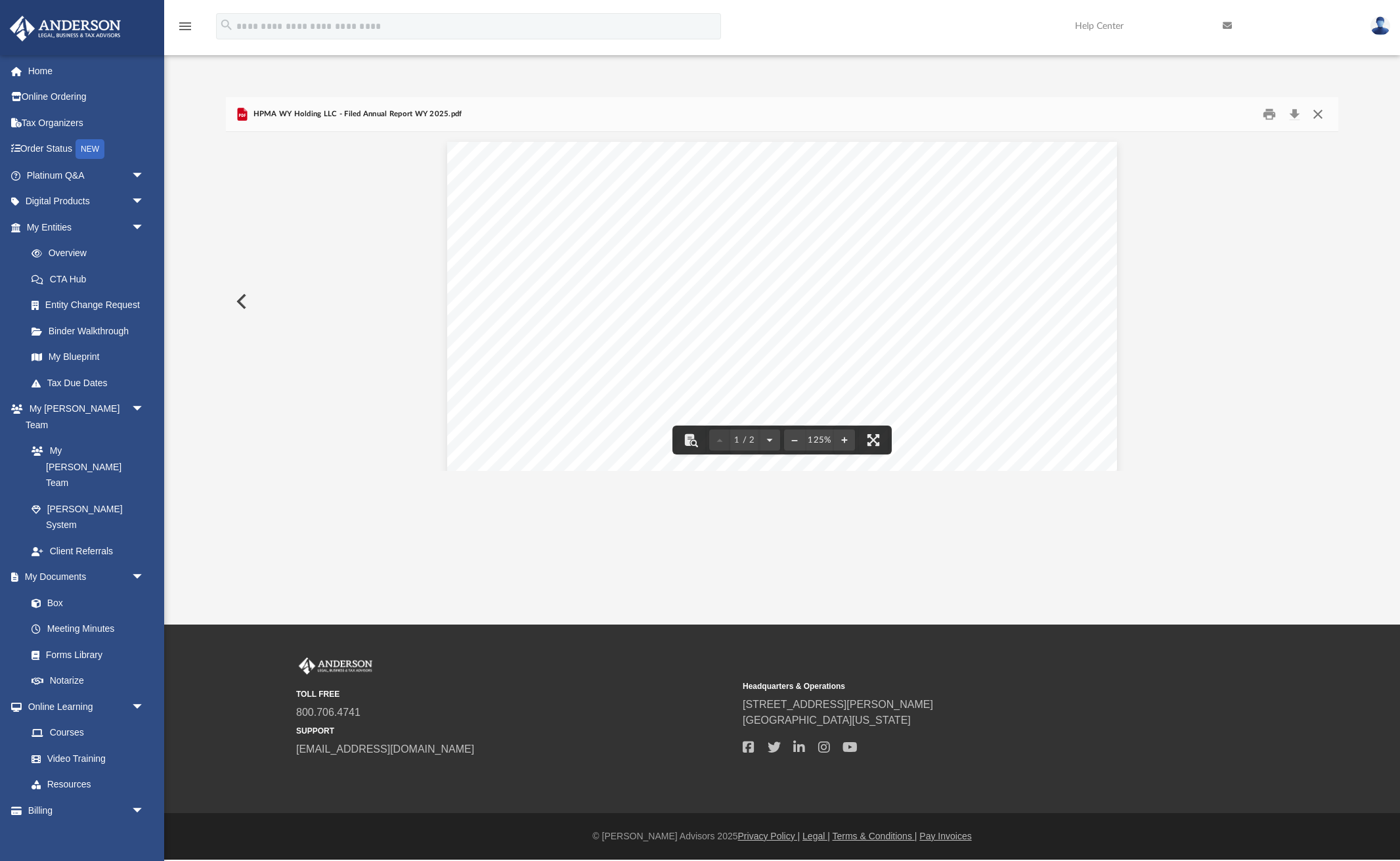
click at [1319, 112] on button "Close" at bounding box center [1317, 115] width 23 height 20
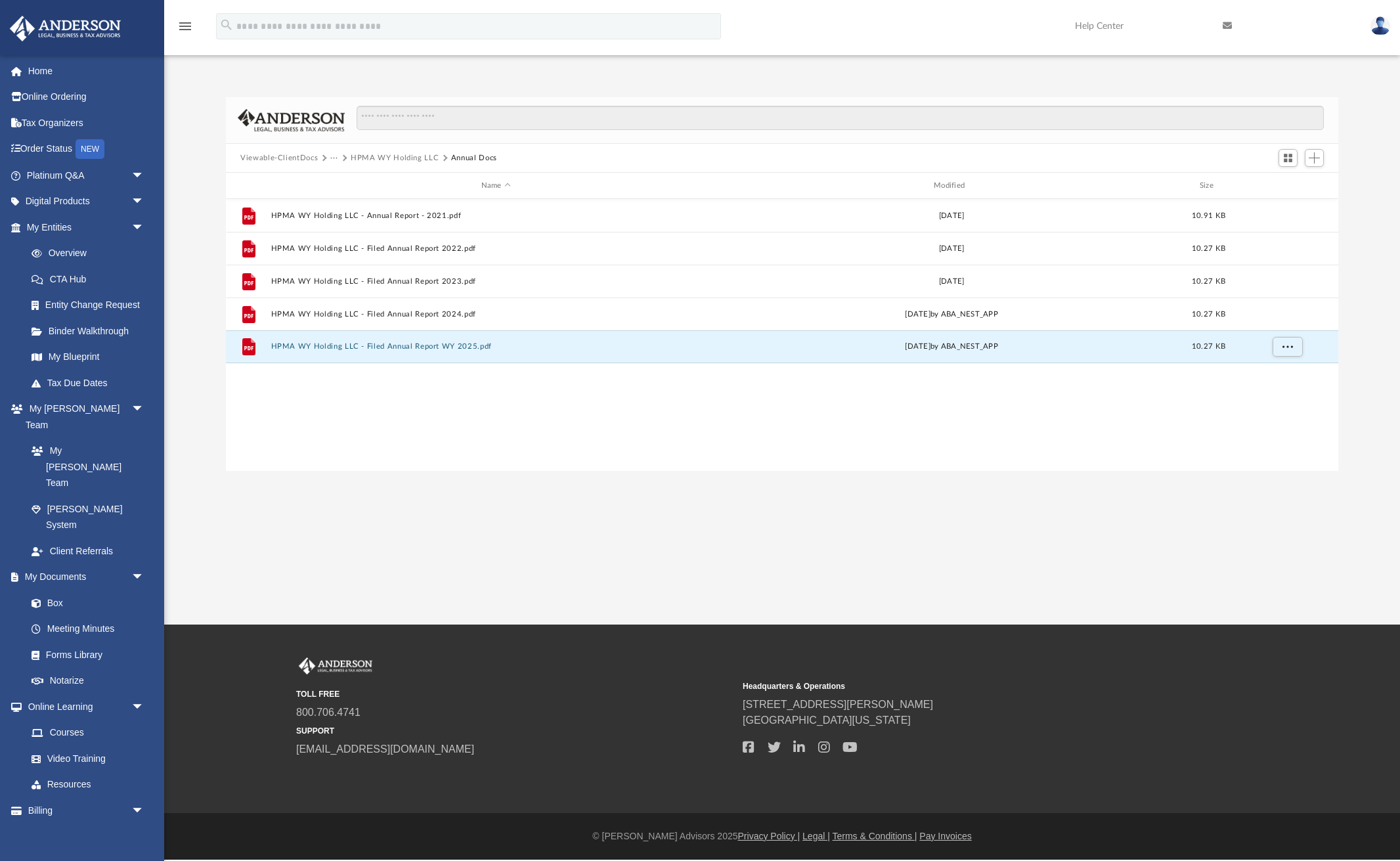
click at [378, 159] on button "HPMA WY Holding LLC" at bounding box center [395, 158] width 88 height 12
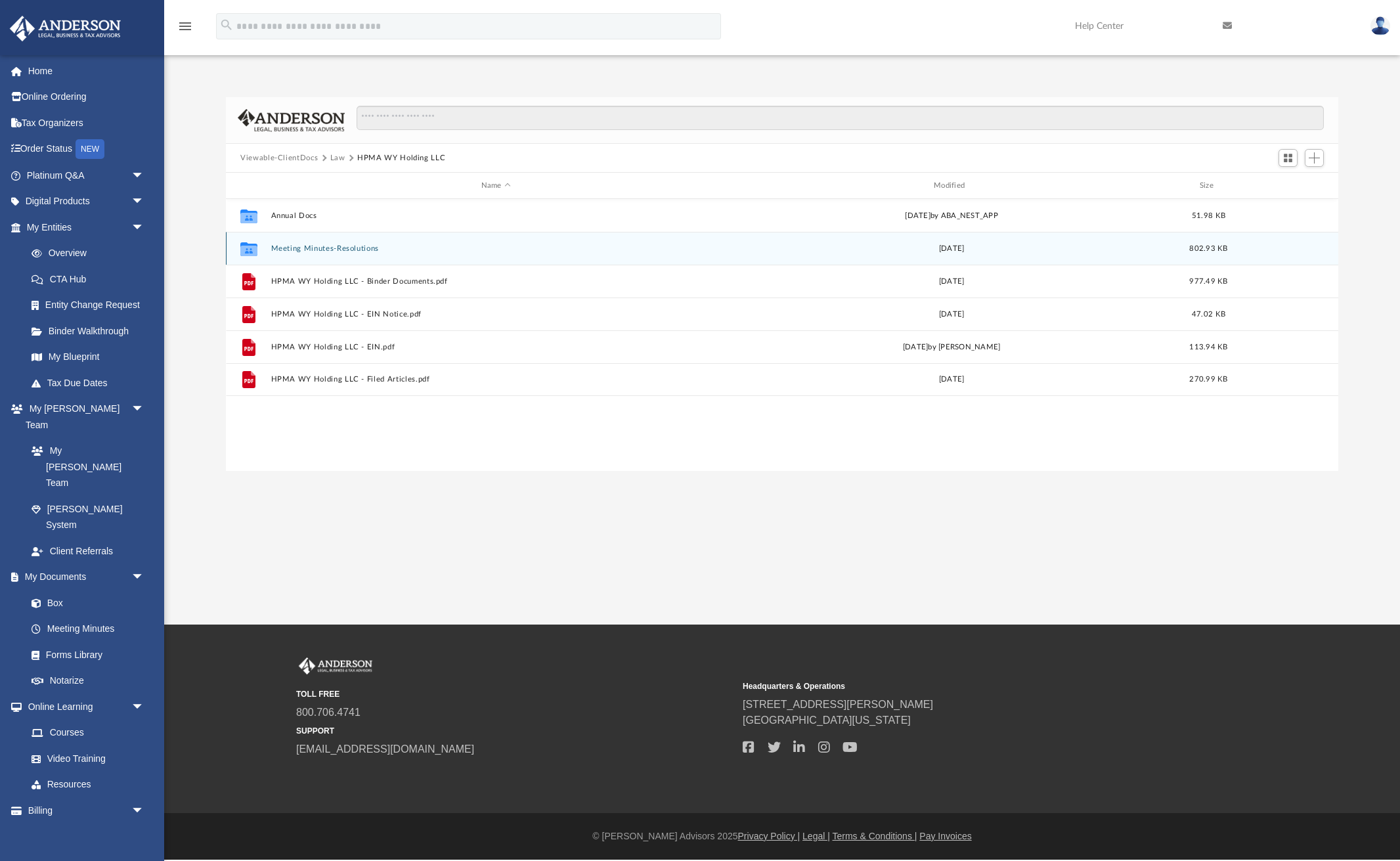
click at [357, 247] on button "Meeting Minutes-Resolutions" at bounding box center [496, 249] width 450 height 9
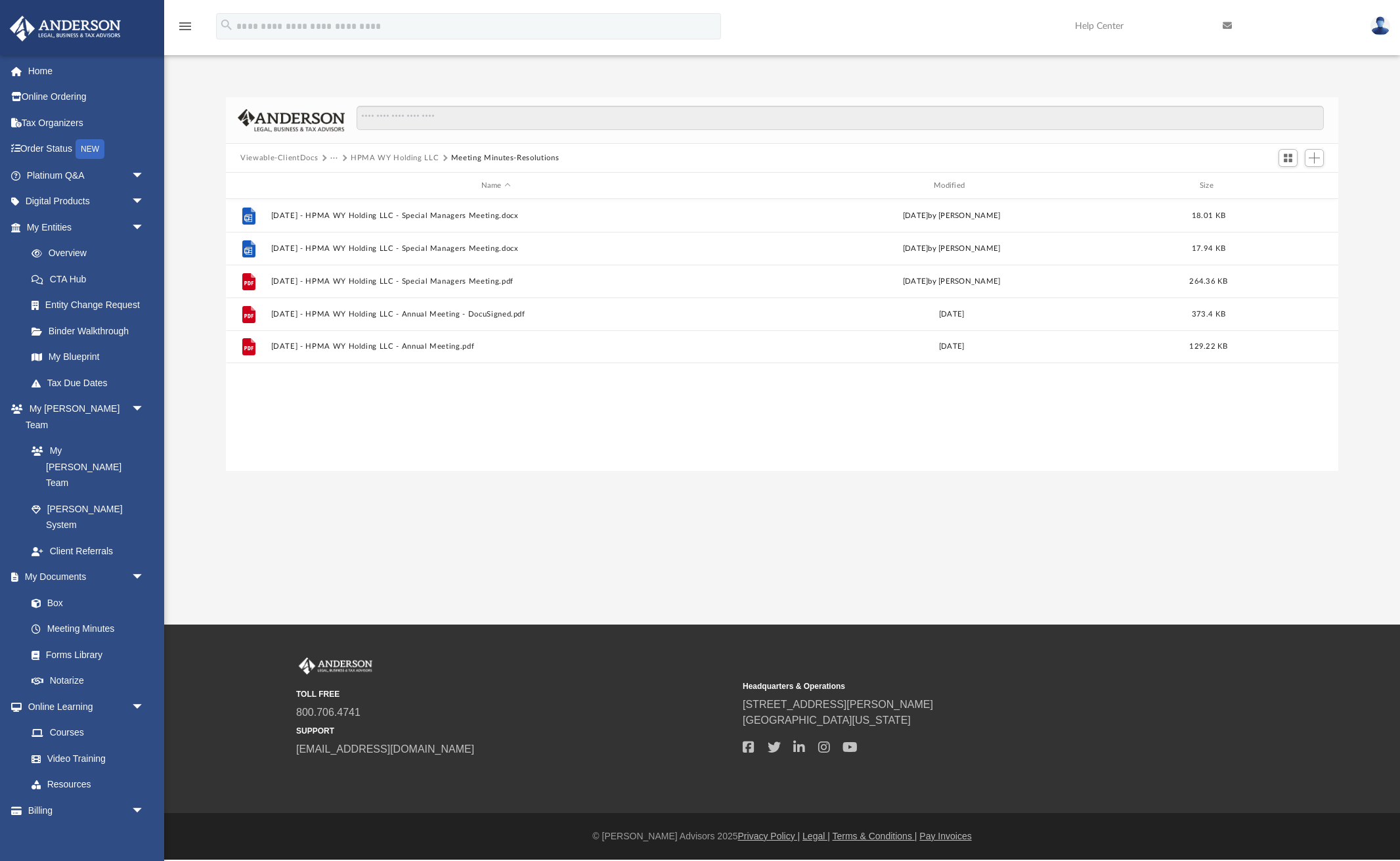
click at [406, 157] on button "HPMA WY Holding LLC" at bounding box center [395, 158] width 88 height 12
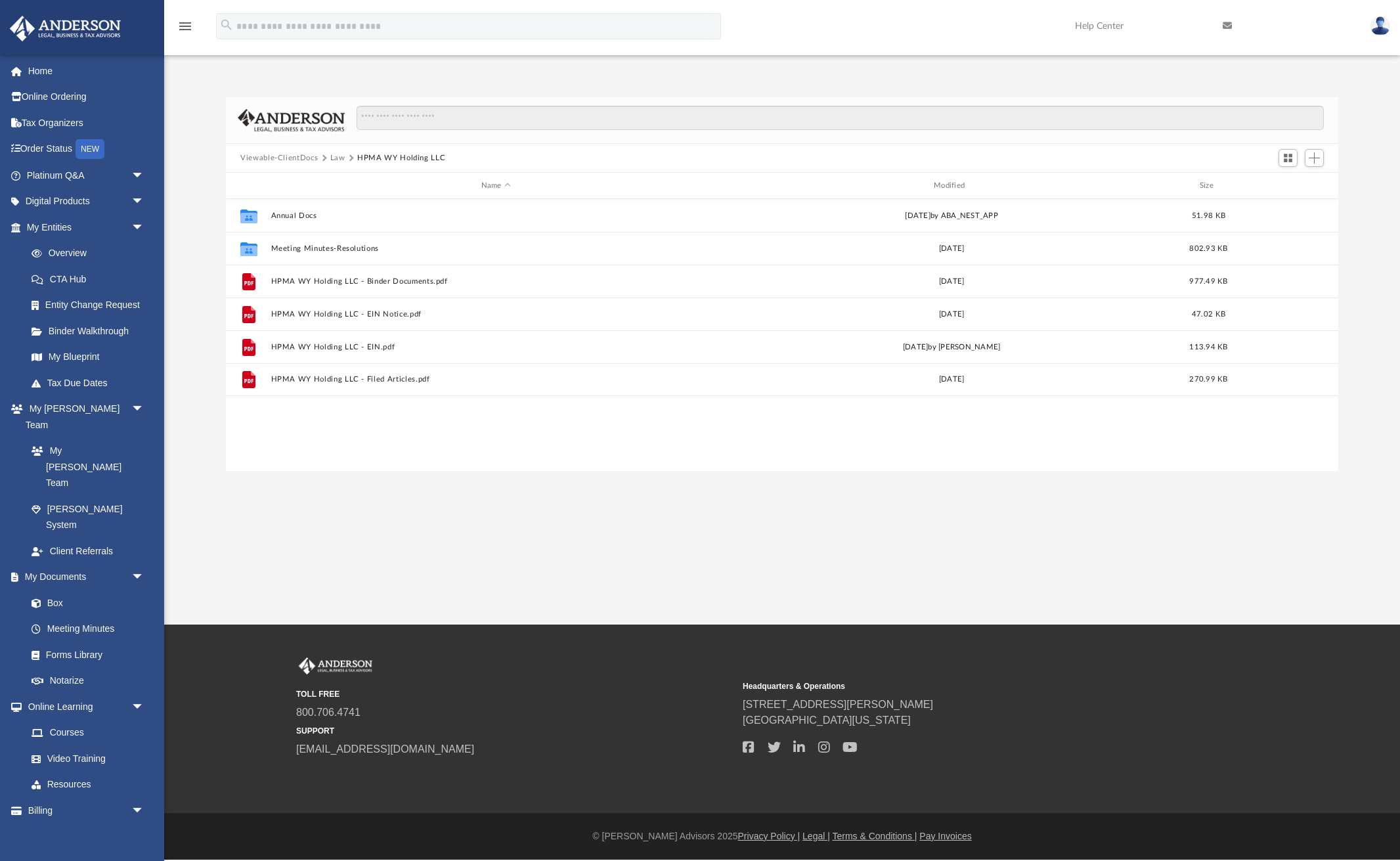
click at [335, 156] on button "Law" at bounding box center [338, 158] width 15 height 12
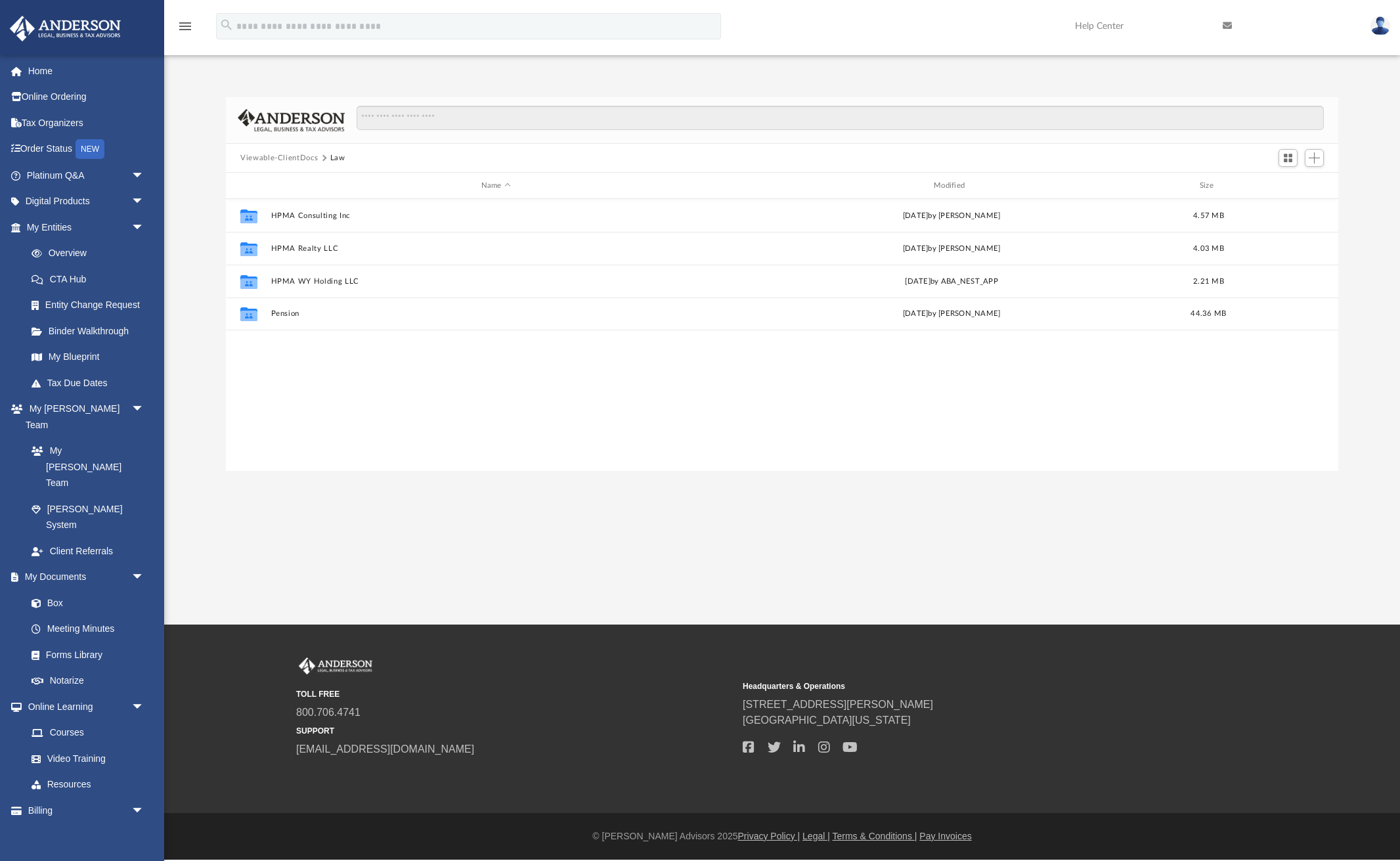
click at [1383, 28] on img at bounding box center [1380, 26] width 20 height 19
click at [1129, 115] on link "Logout" at bounding box center [1183, 114] width 132 height 27
